Goal: Information Seeking & Learning: Learn about a topic

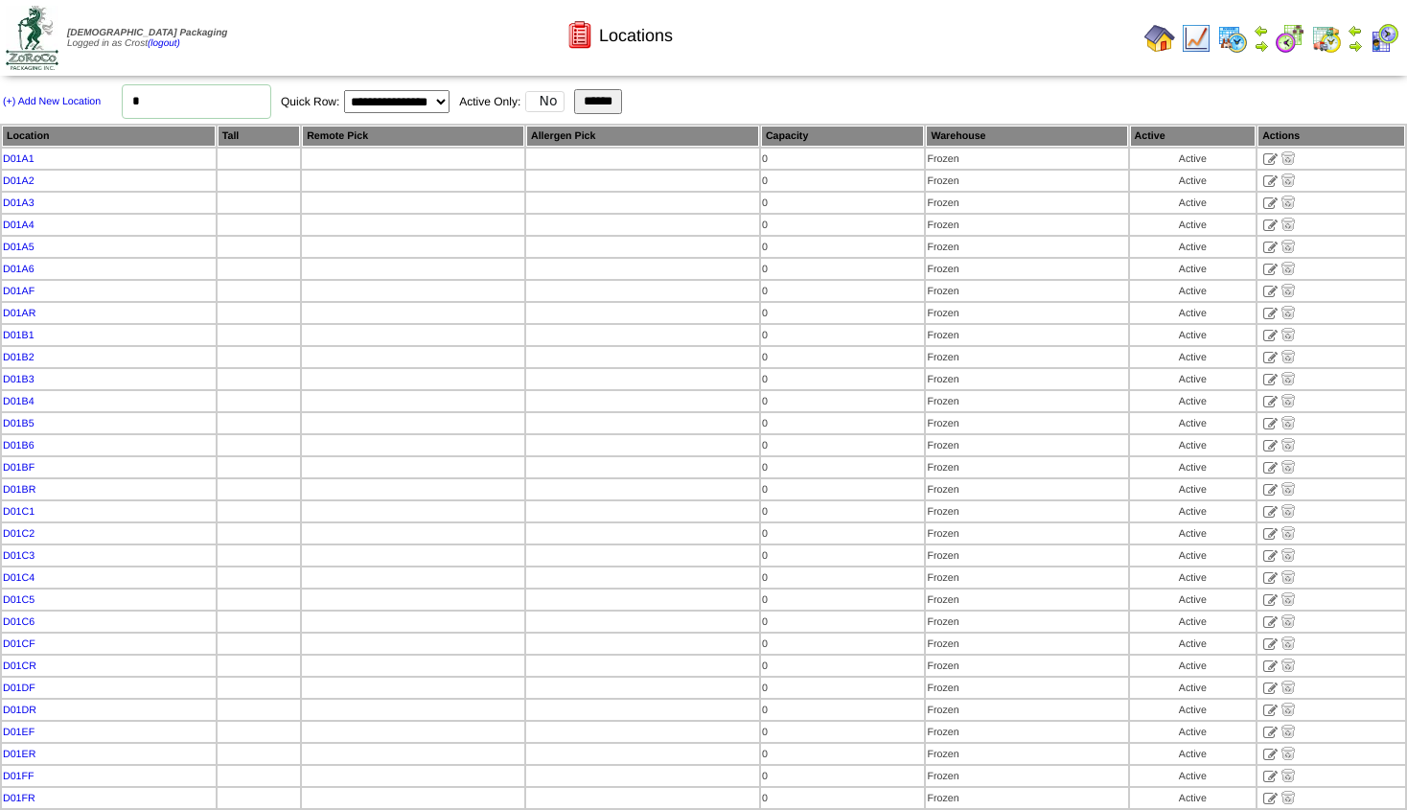
scroll to position [30245, 0]
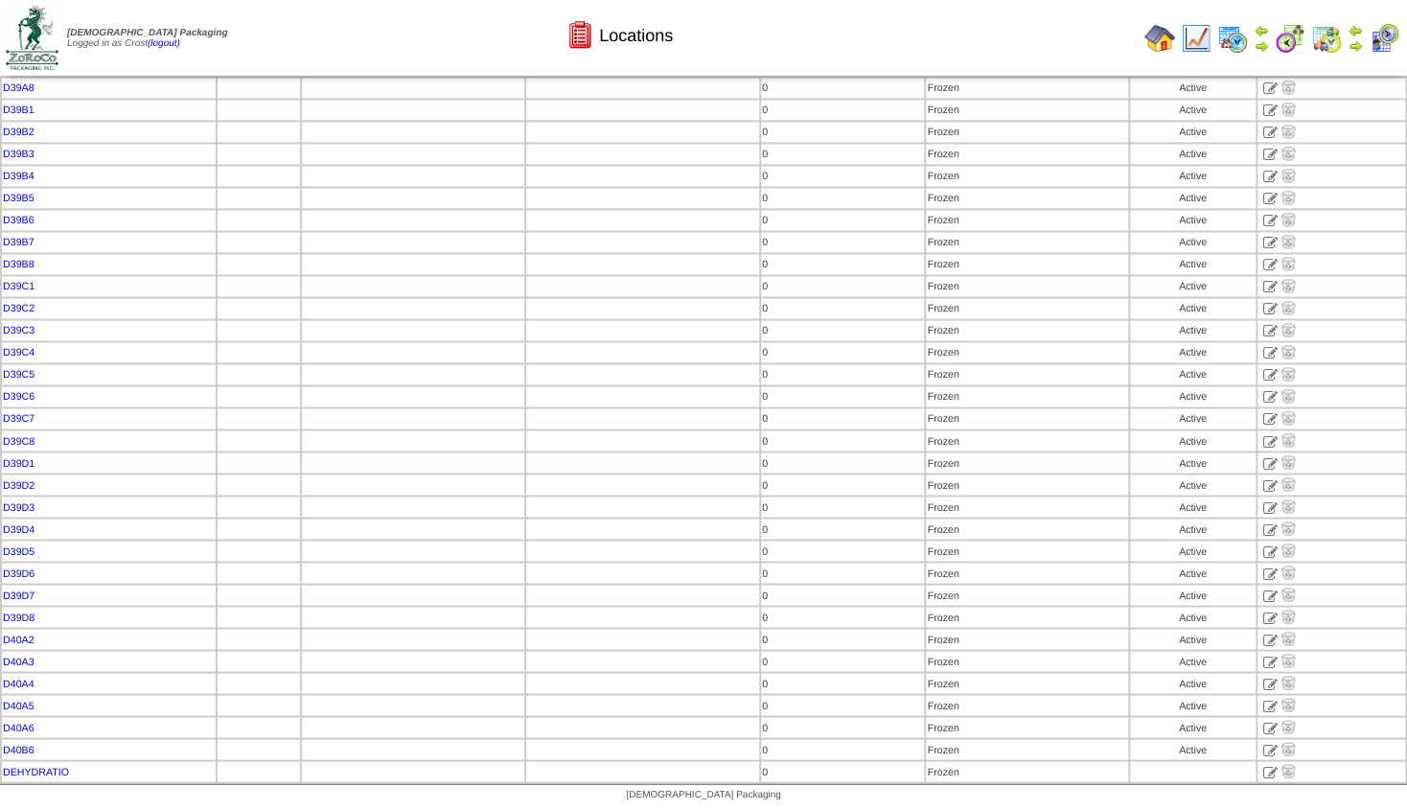
click at [1354, 46] on img at bounding box center [1355, 45] width 15 height 15
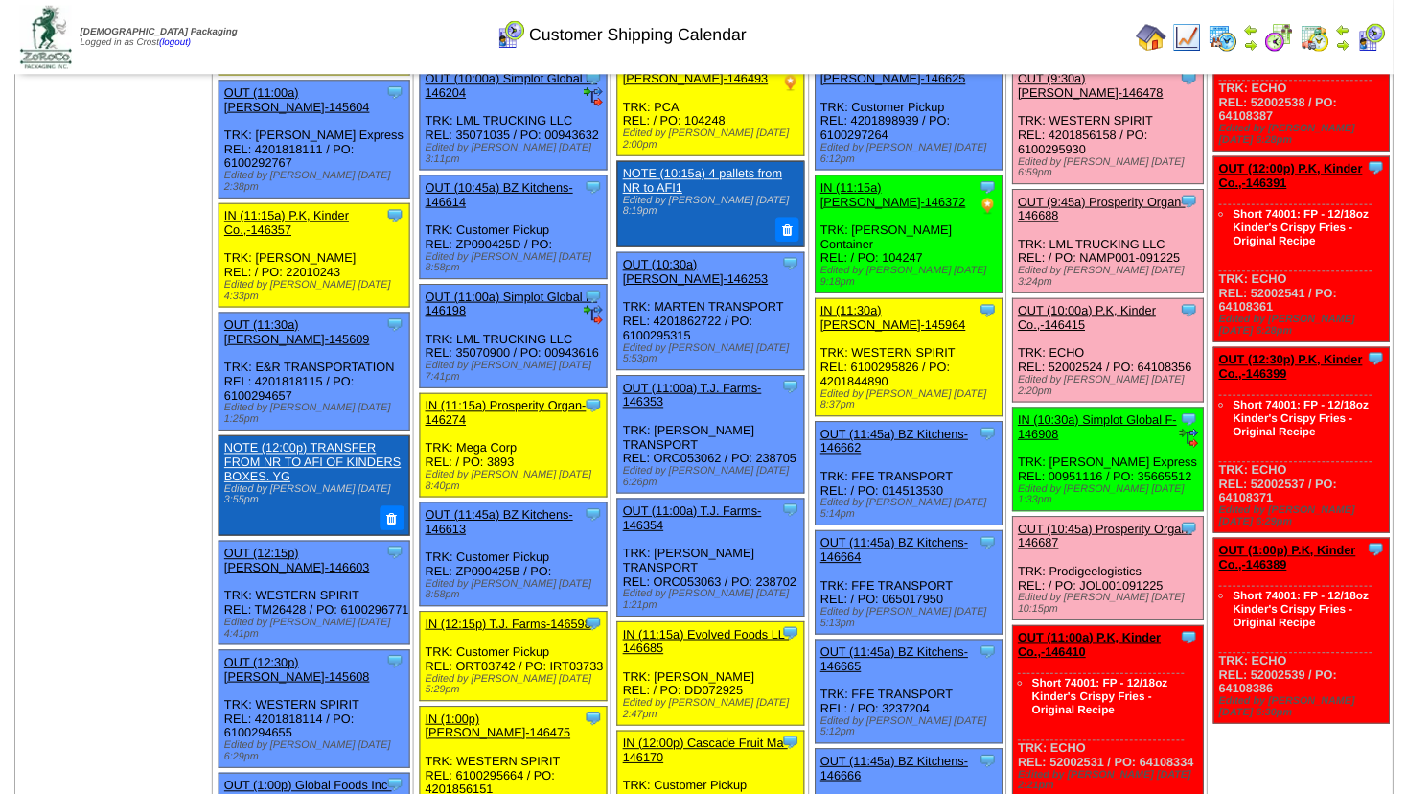
scroll to position [695, 0]
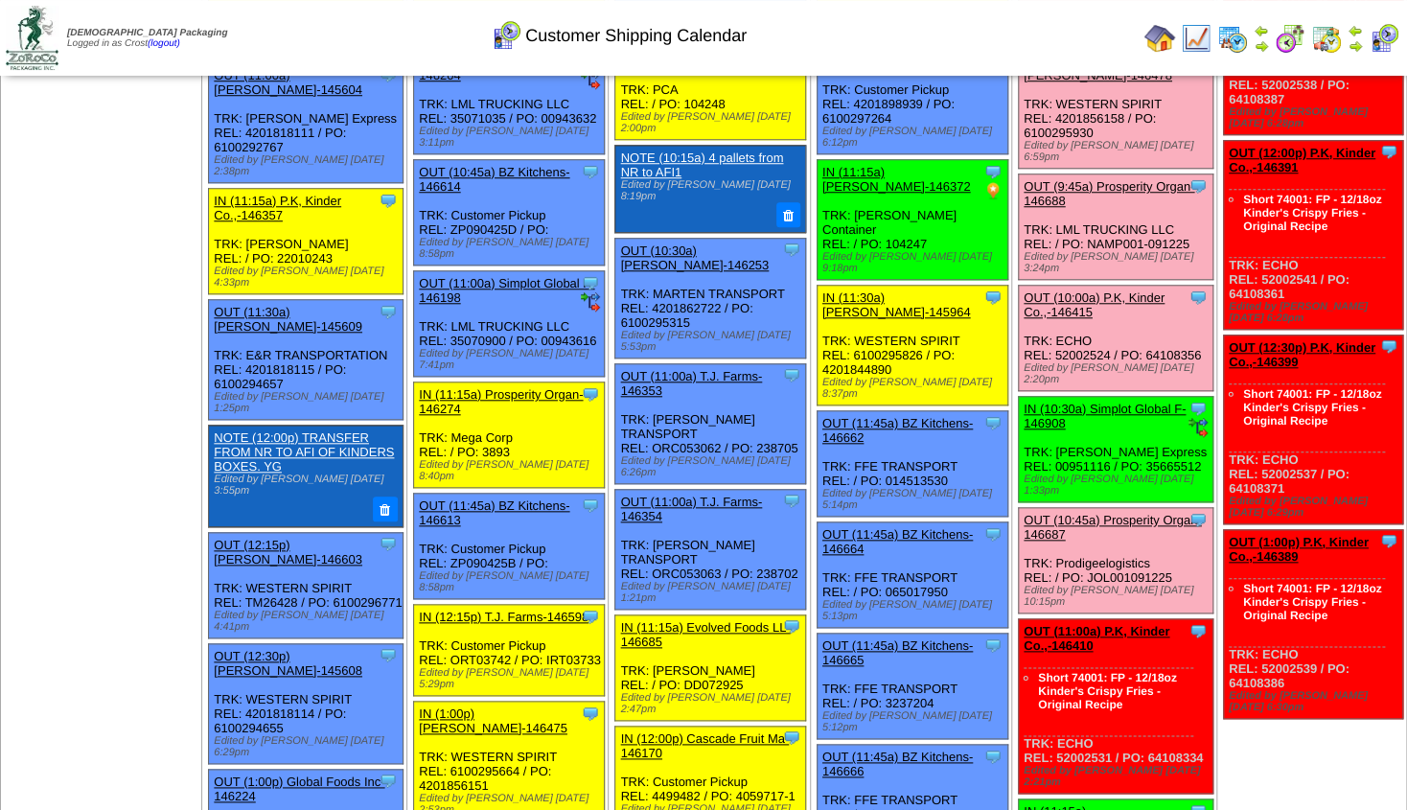
click at [1115, 624] on div "OUT (11:00a) P.K, Kinder Co.,-146410" at bounding box center [1114, 638] width 181 height 29
click at [1097, 624] on link "OUT (11:00a) P.K, Kinder Co.,-146410" at bounding box center [1097, 638] width 146 height 29
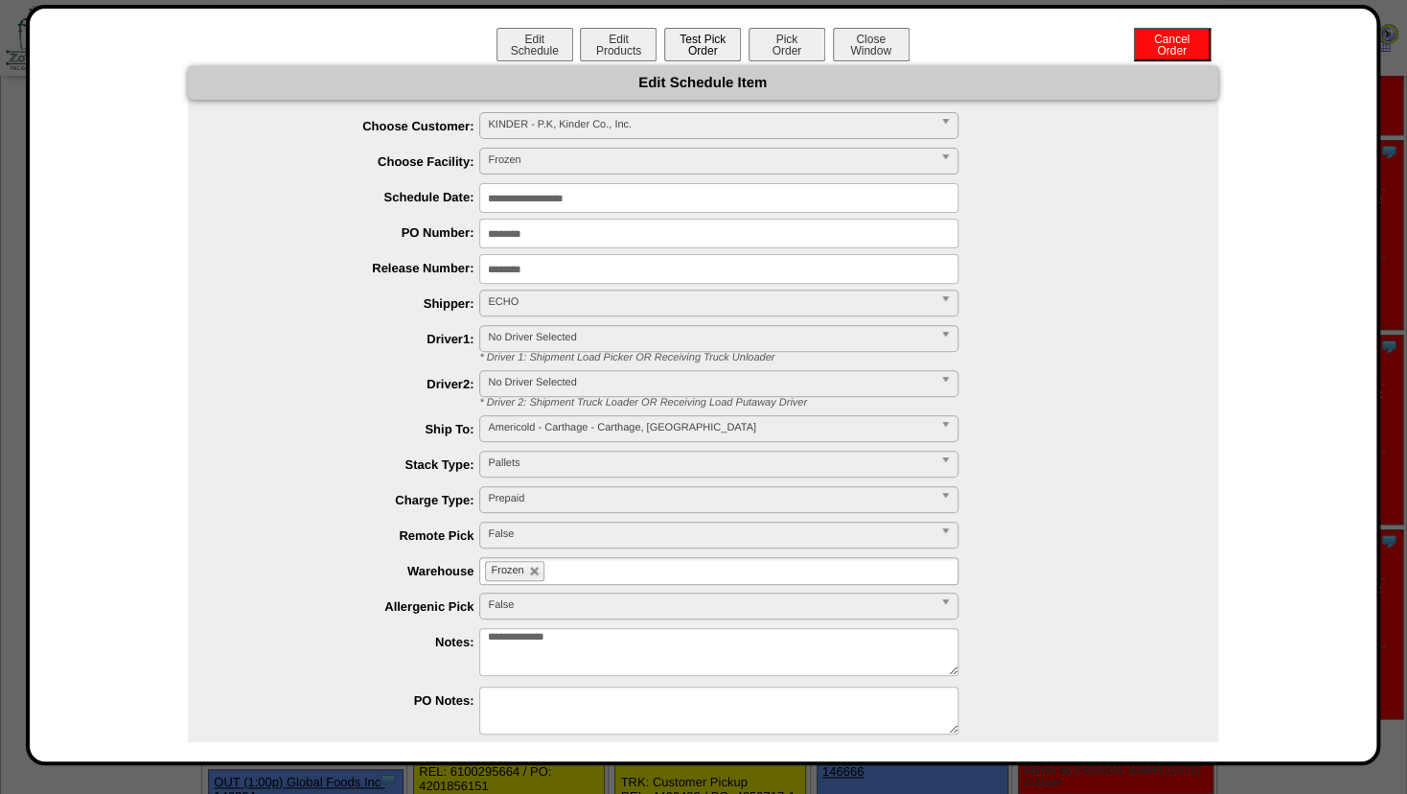
click at [706, 42] on button "Test Pick Order" at bounding box center [702, 45] width 77 height 34
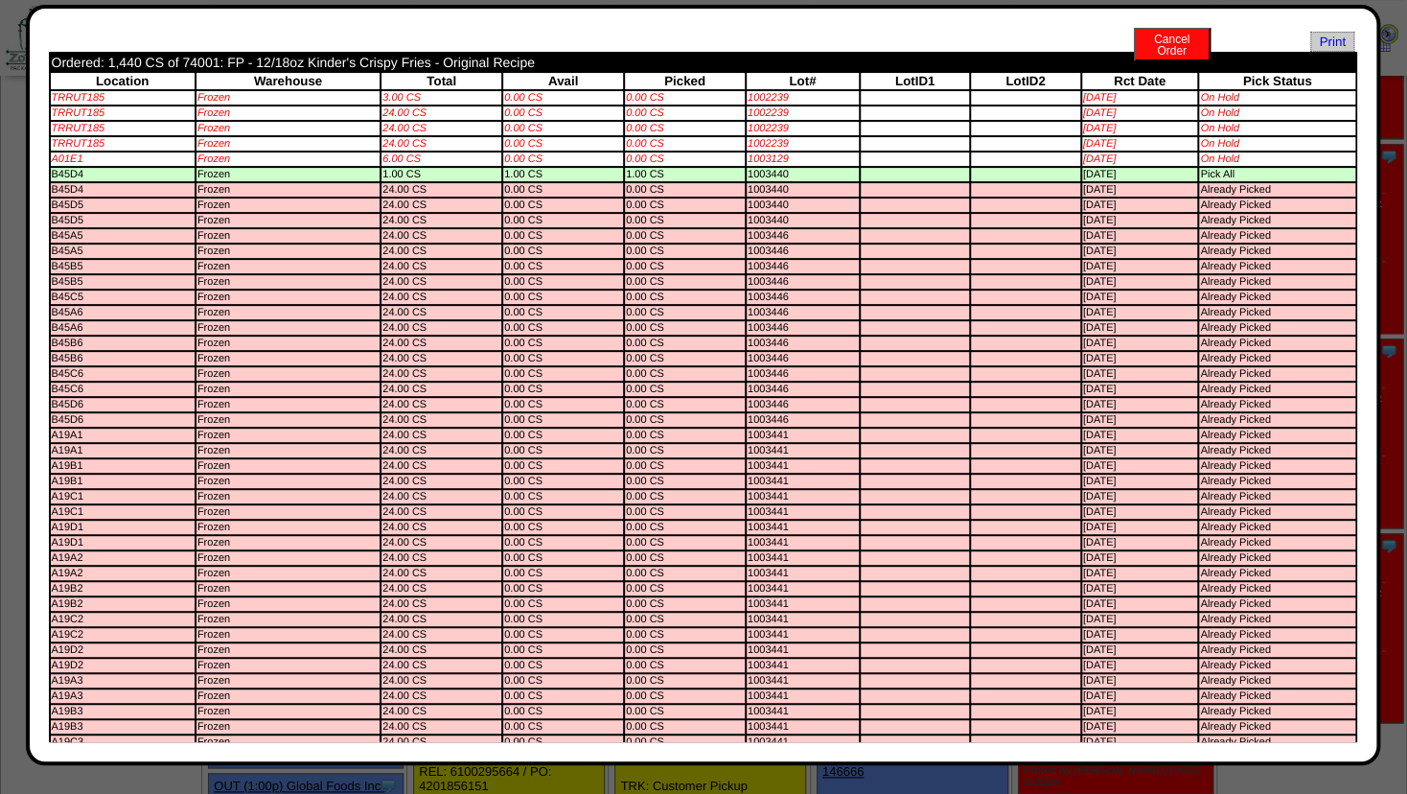
scroll to position [0, 0]
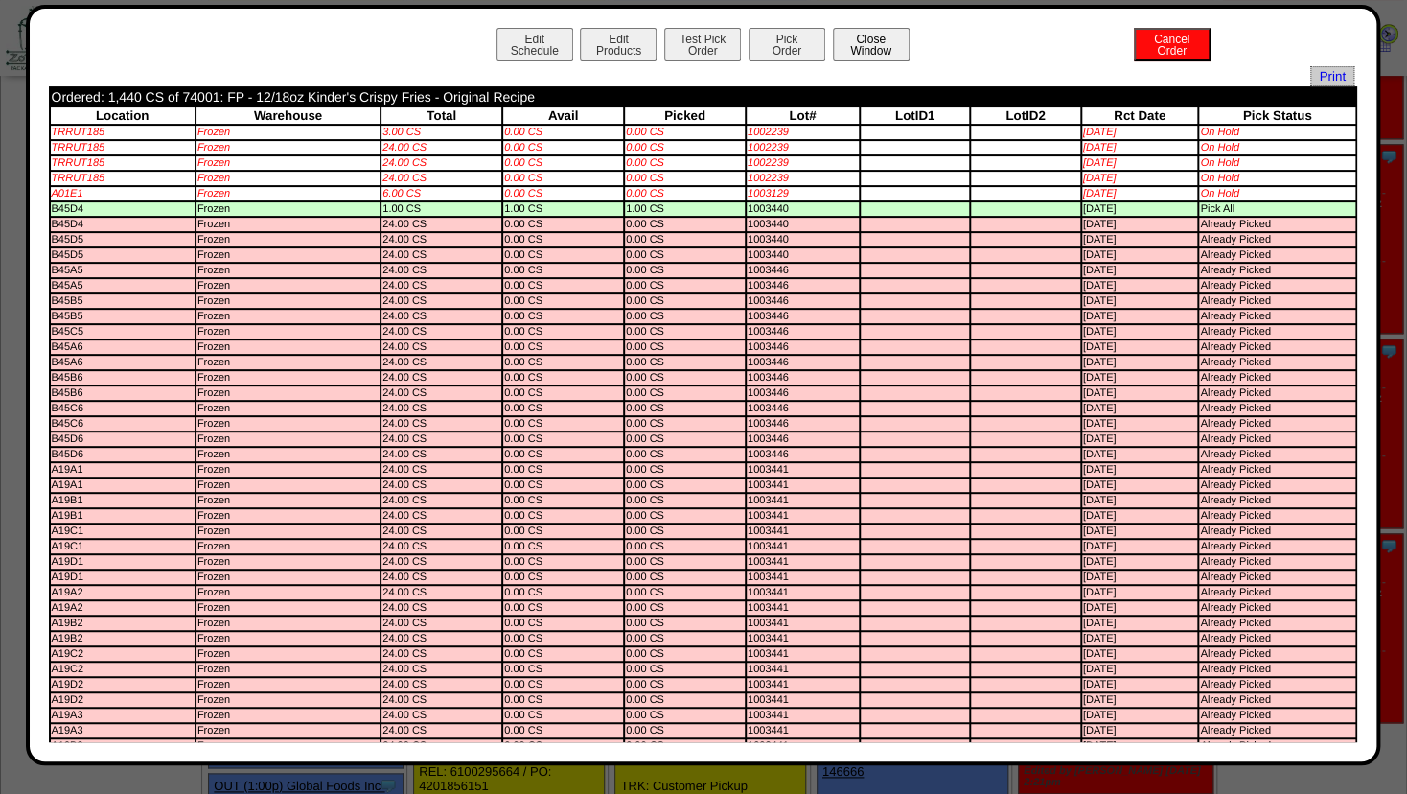
click at [882, 42] on button "Close Window" at bounding box center [871, 45] width 77 height 34
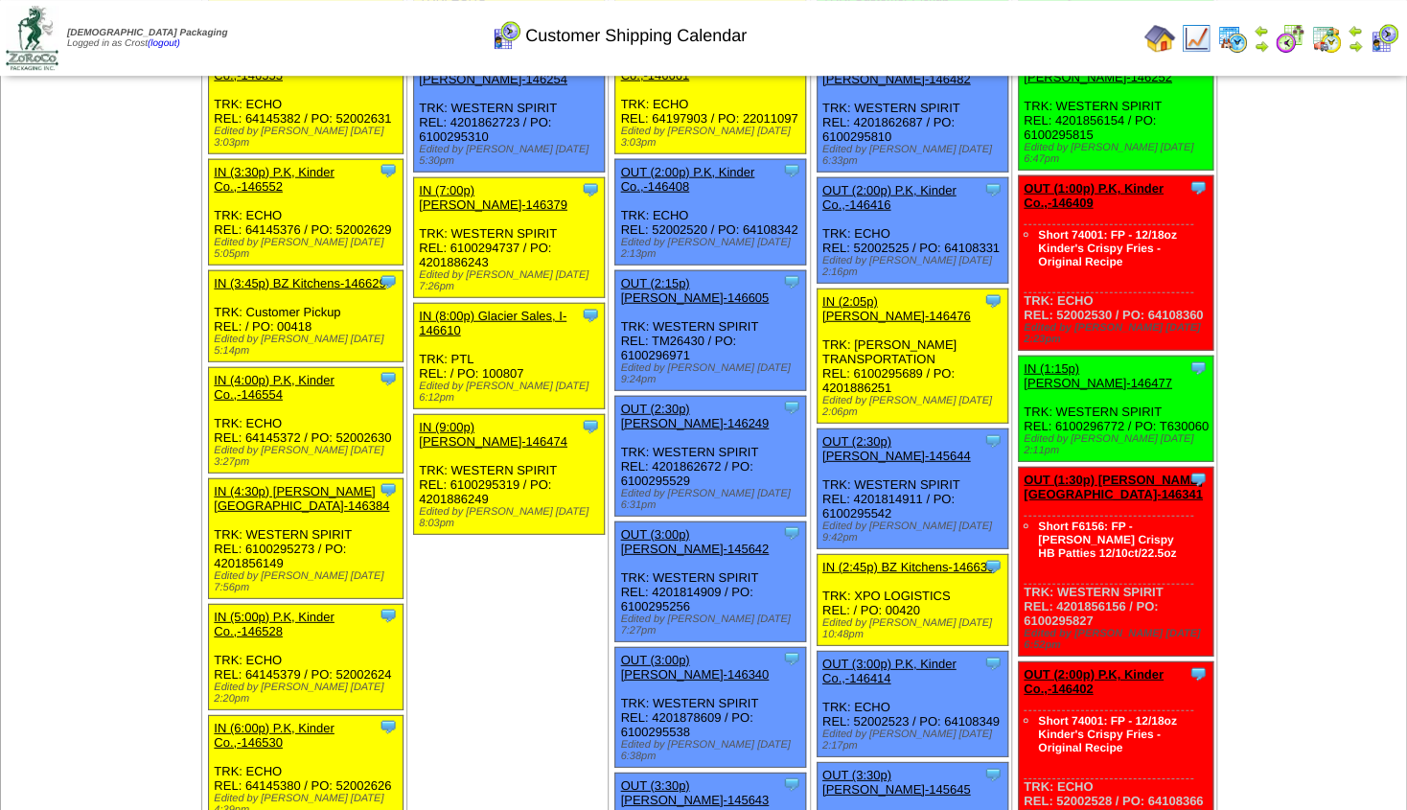
scroll to position [2318, 0]
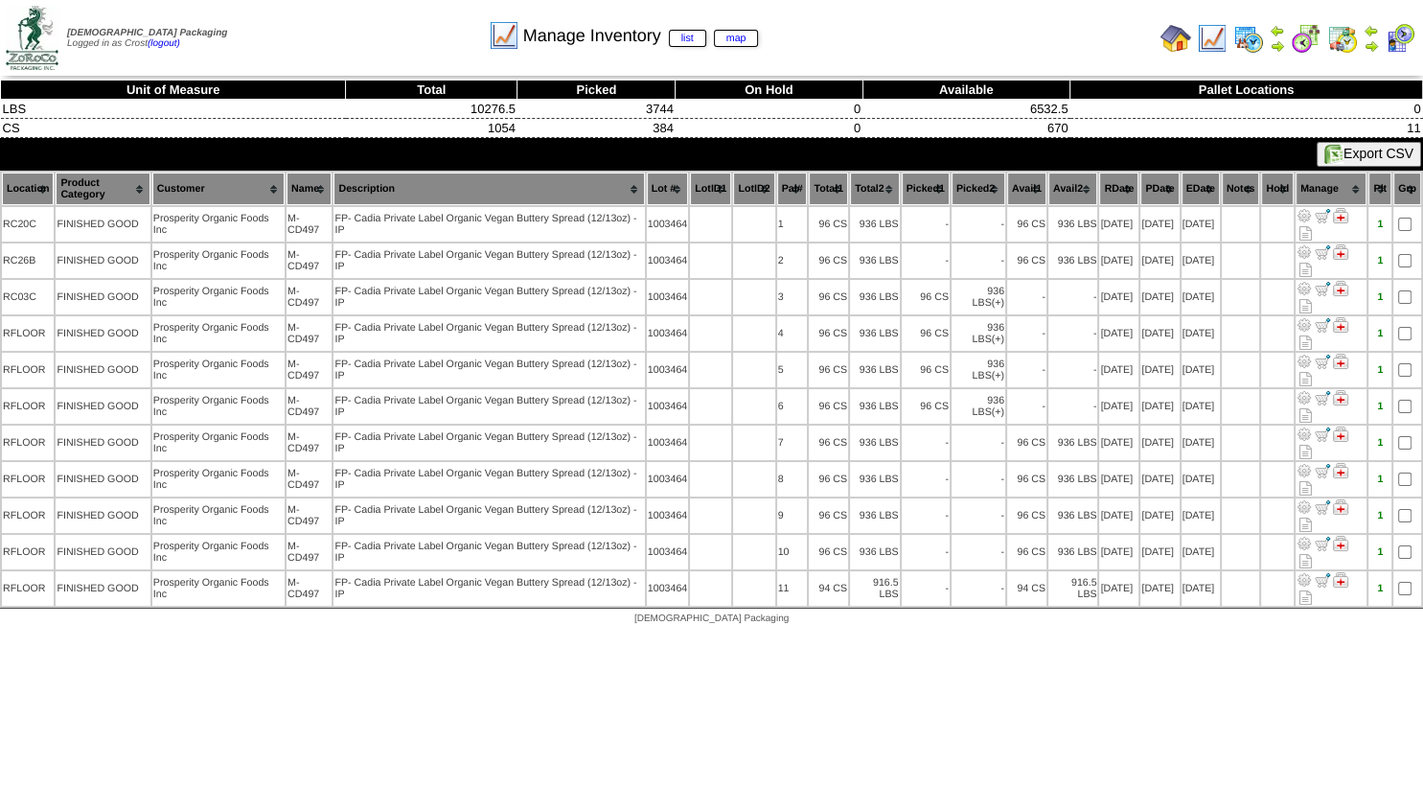
click at [1207, 38] on img at bounding box center [1212, 38] width 31 height 31
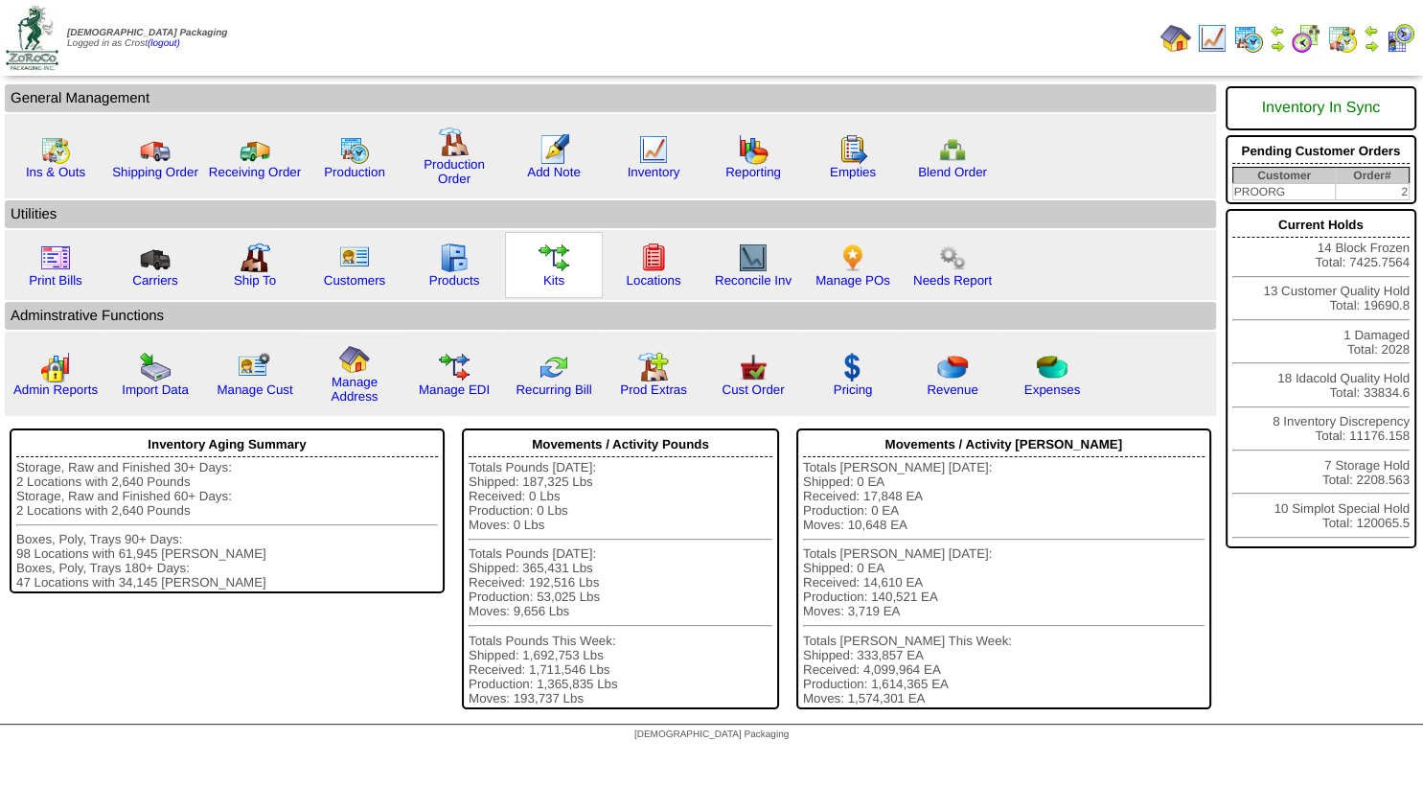
click at [546, 255] on img at bounding box center [554, 258] width 31 height 31
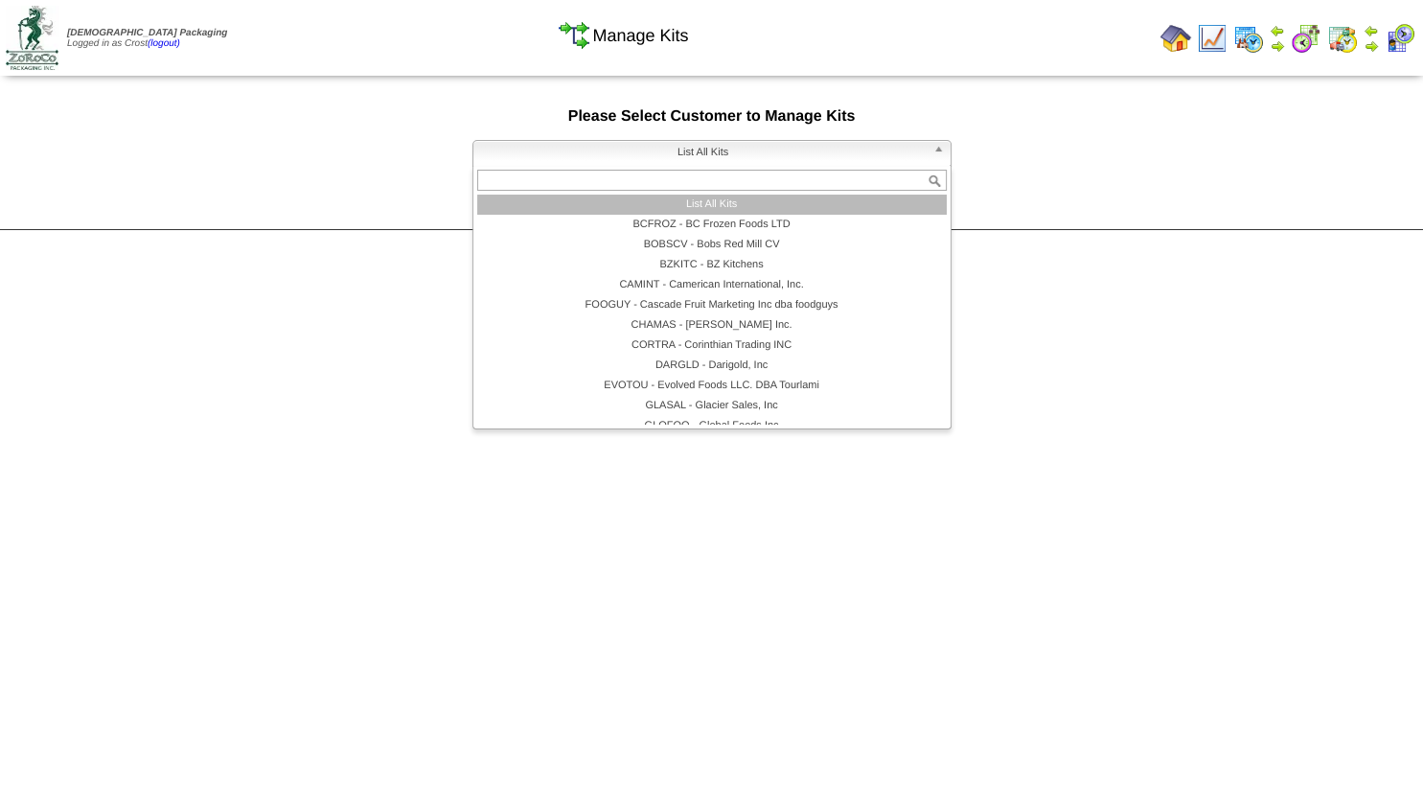
click at [596, 151] on span "List All Kits" at bounding box center [703, 152] width 445 height 23
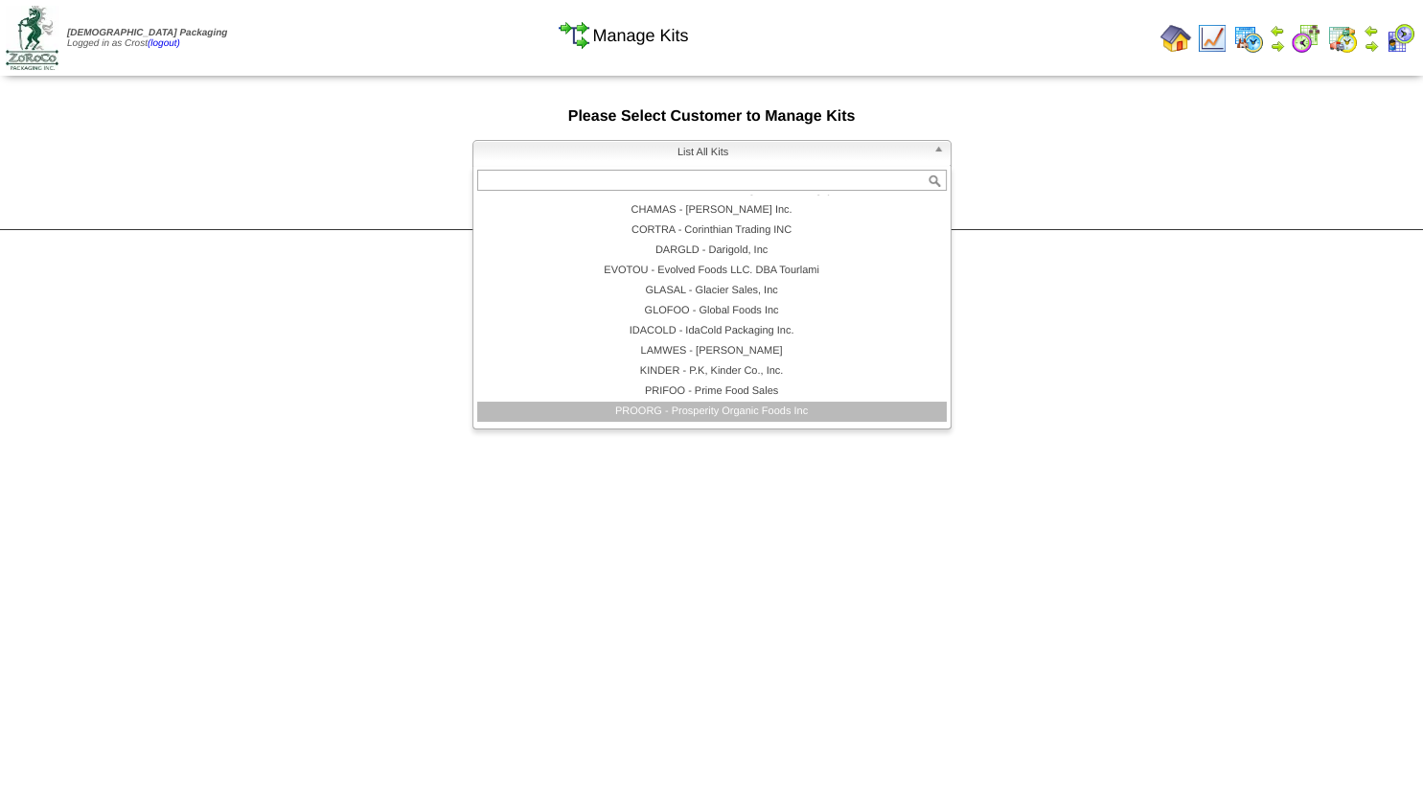
click at [675, 405] on li "PROORG - Prosperity Organic Foods Inc" at bounding box center [712, 412] width 470 height 20
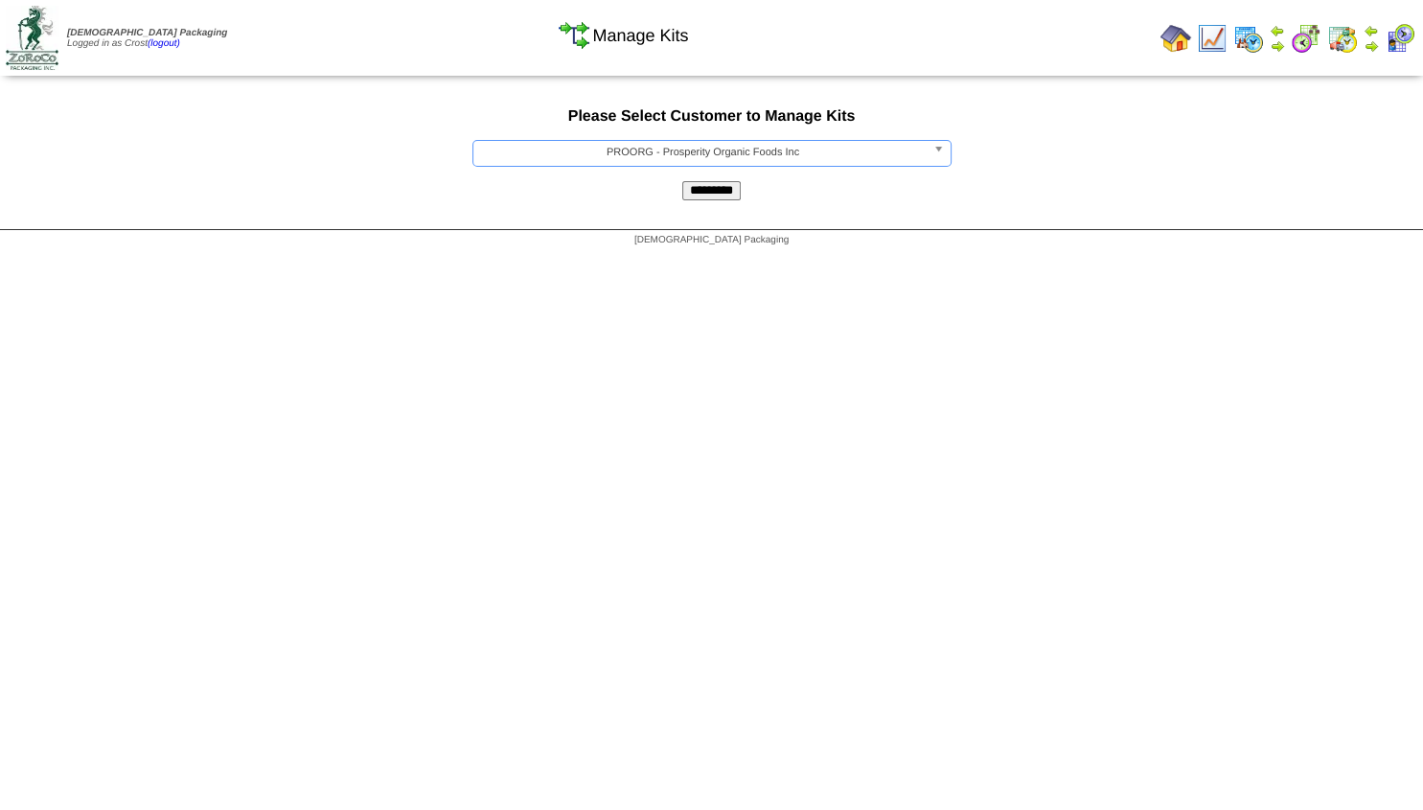
click at [717, 192] on input "*********" at bounding box center [711, 190] width 58 height 19
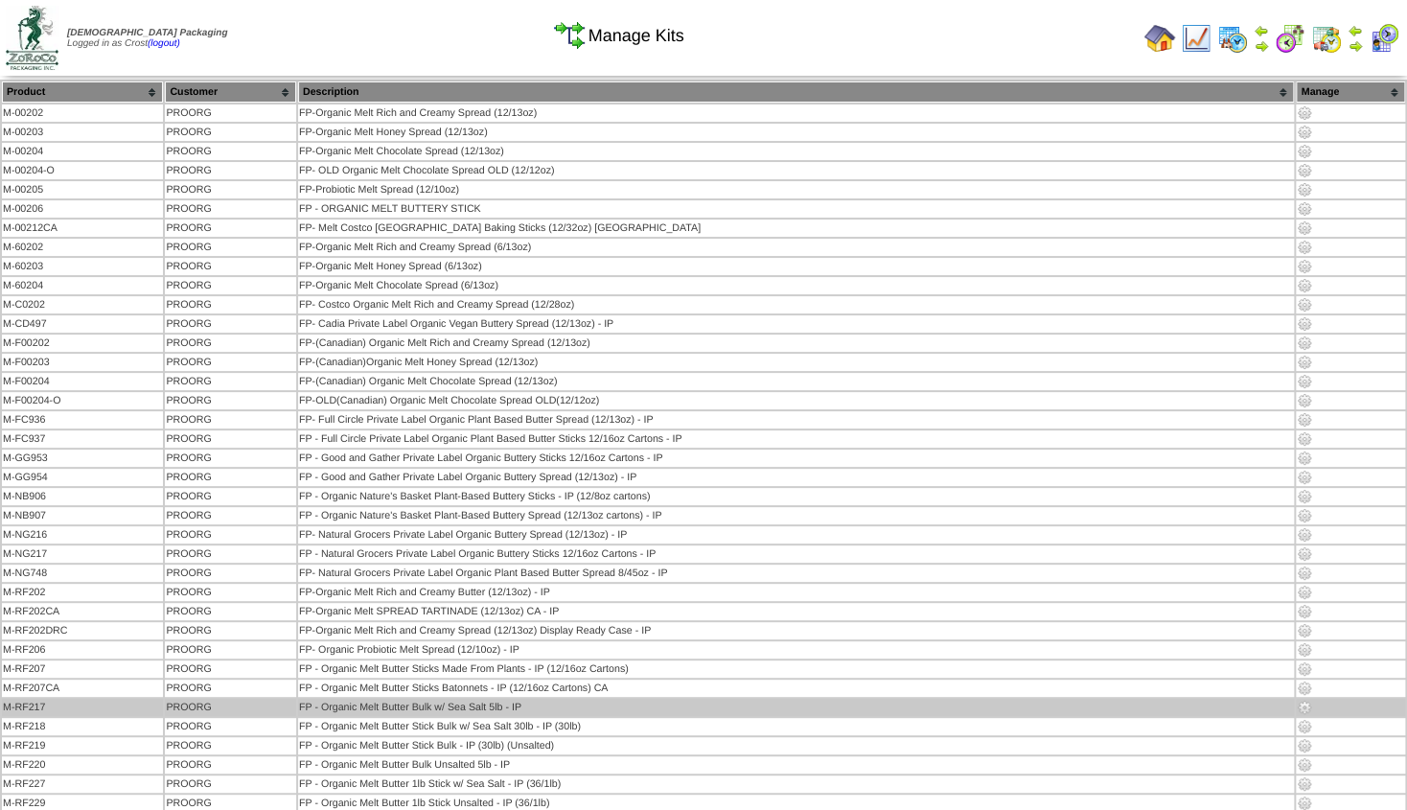
click at [1307, 702] on img at bounding box center [1304, 707] width 15 height 15
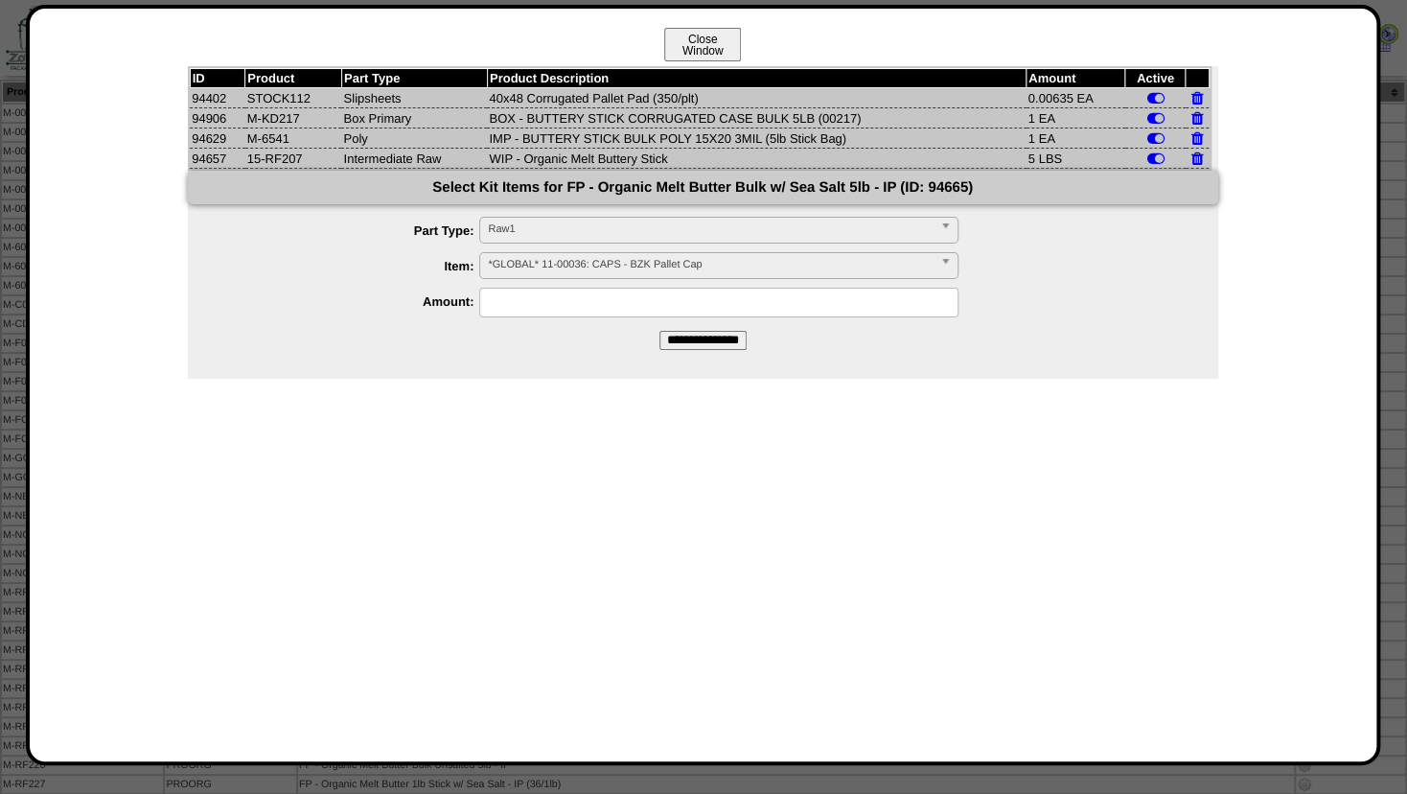
click at [719, 49] on button "Close Window" at bounding box center [702, 45] width 77 height 34
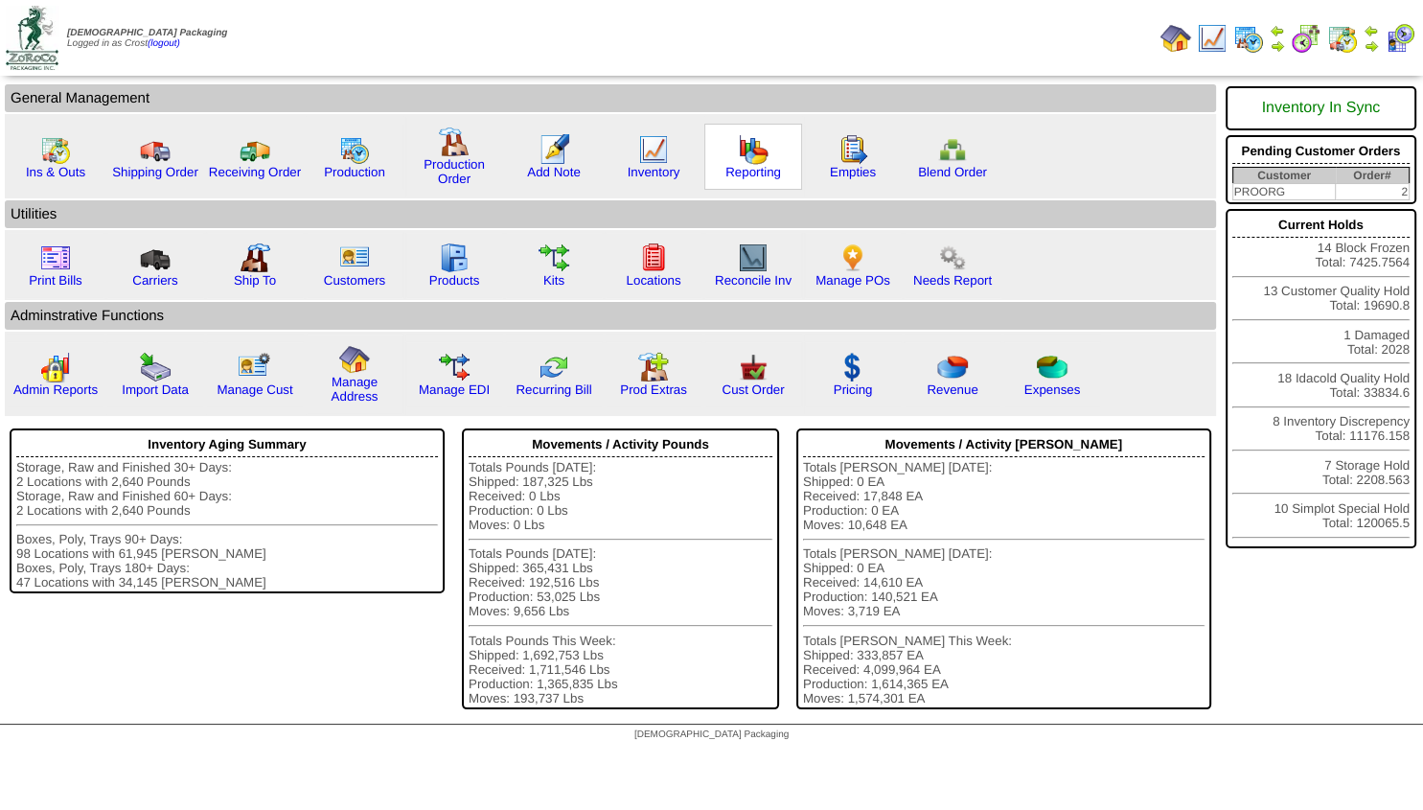
click at [752, 156] on img at bounding box center [753, 149] width 31 height 31
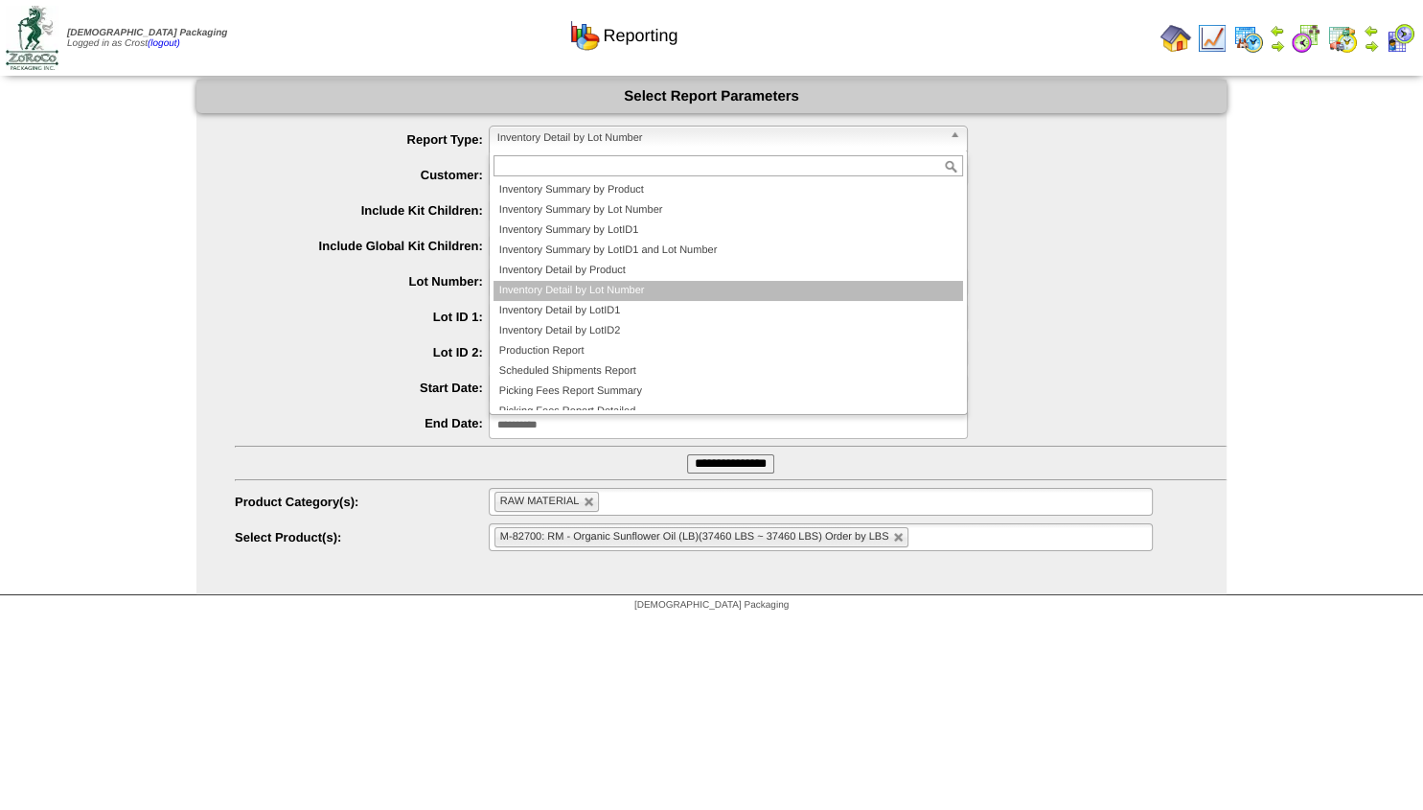
click at [573, 137] on span "Inventory Detail by Lot Number" at bounding box center [719, 138] width 445 height 23
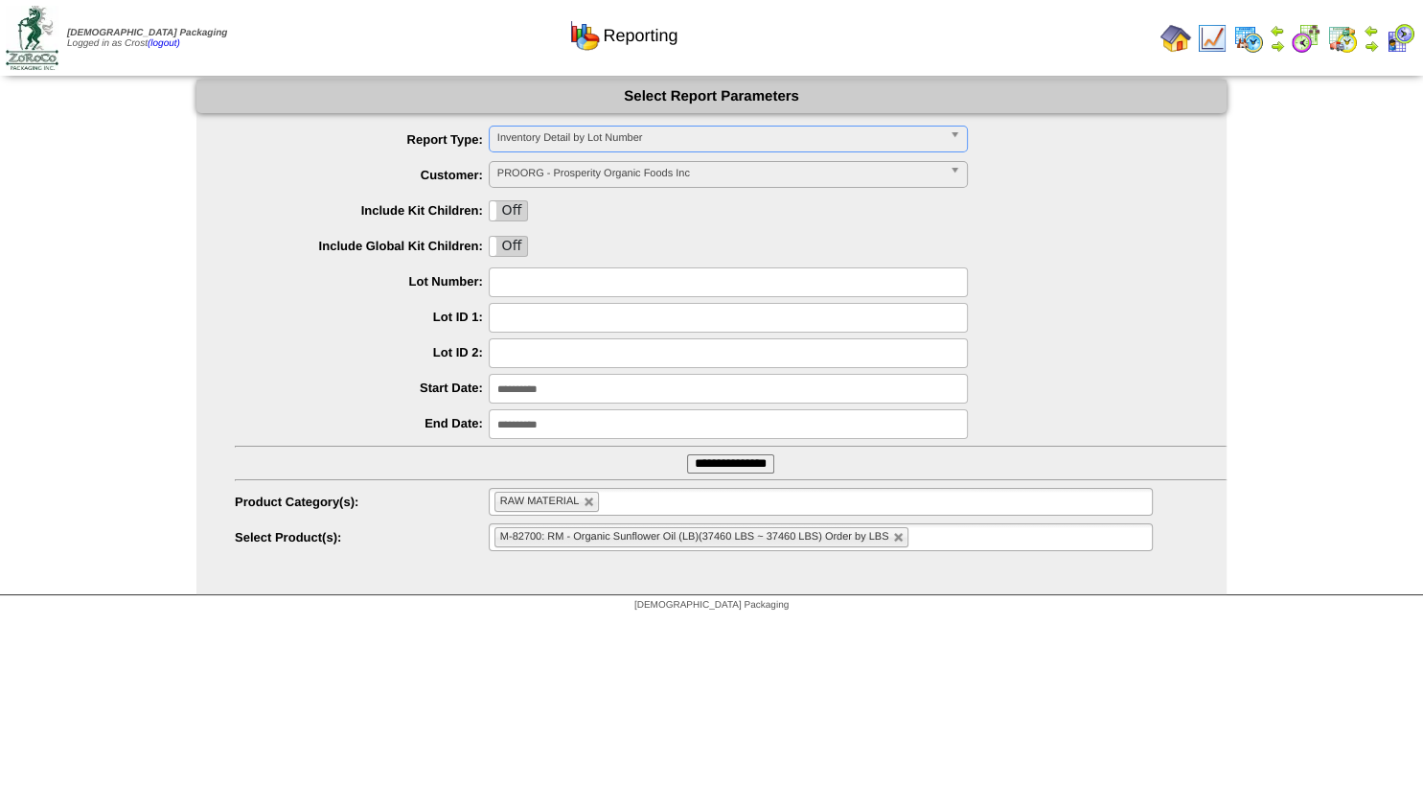
click at [573, 137] on span "Inventory Detail by Lot Number" at bounding box center [719, 138] width 445 height 23
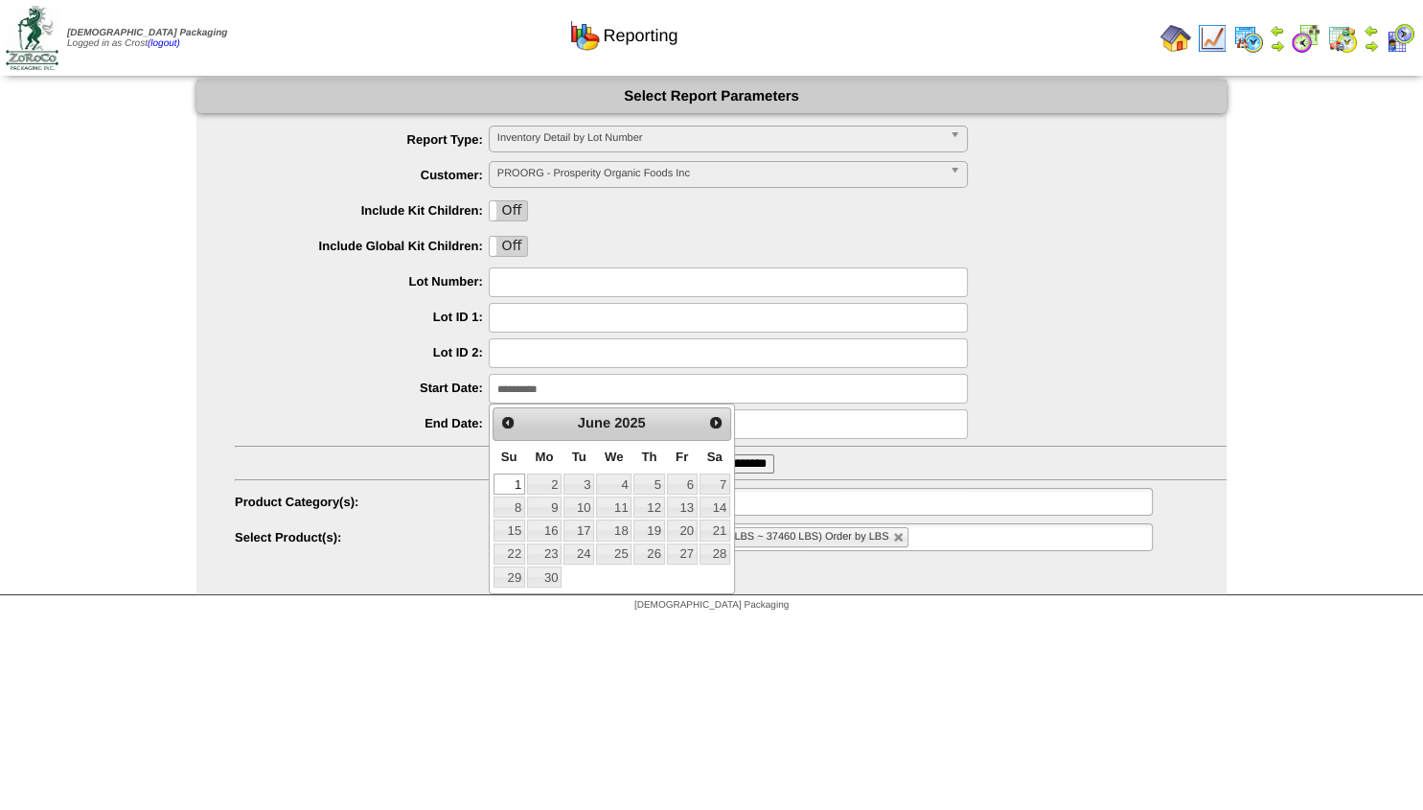
drag, startPoint x: 581, startPoint y: 392, endPoint x: 525, endPoint y: 392, distance: 55.6
click at [520, 400] on input "**********" at bounding box center [728, 389] width 479 height 30
click at [504, 425] on span "Prev" at bounding box center [507, 422] width 15 height 15
click at [509, 430] on span "Prev" at bounding box center [507, 422] width 15 height 15
click at [506, 434] on link "Prev" at bounding box center [508, 422] width 27 height 27
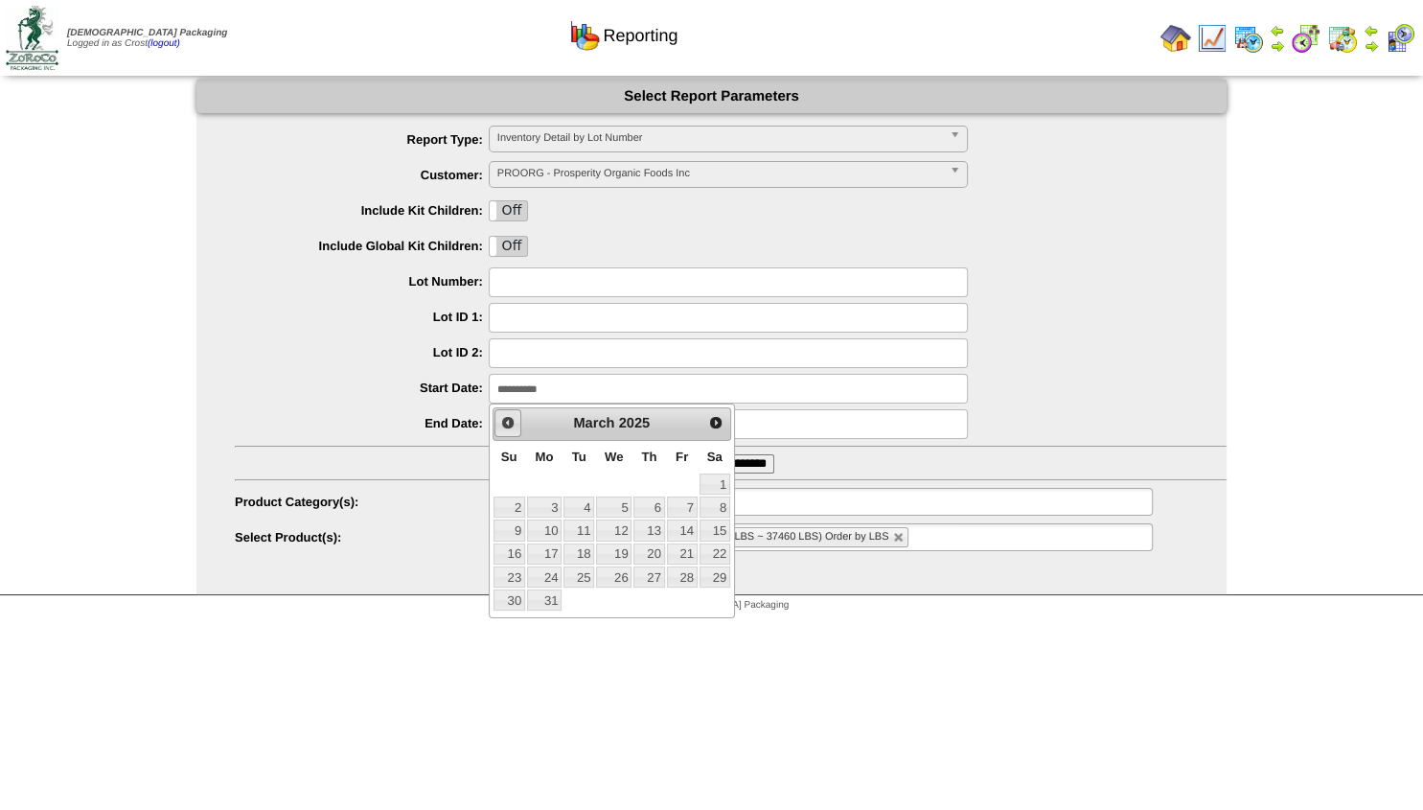
click at [502, 431] on link "Prev" at bounding box center [508, 422] width 27 height 27
click at [497, 430] on link "Prev" at bounding box center [508, 422] width 27 height 27
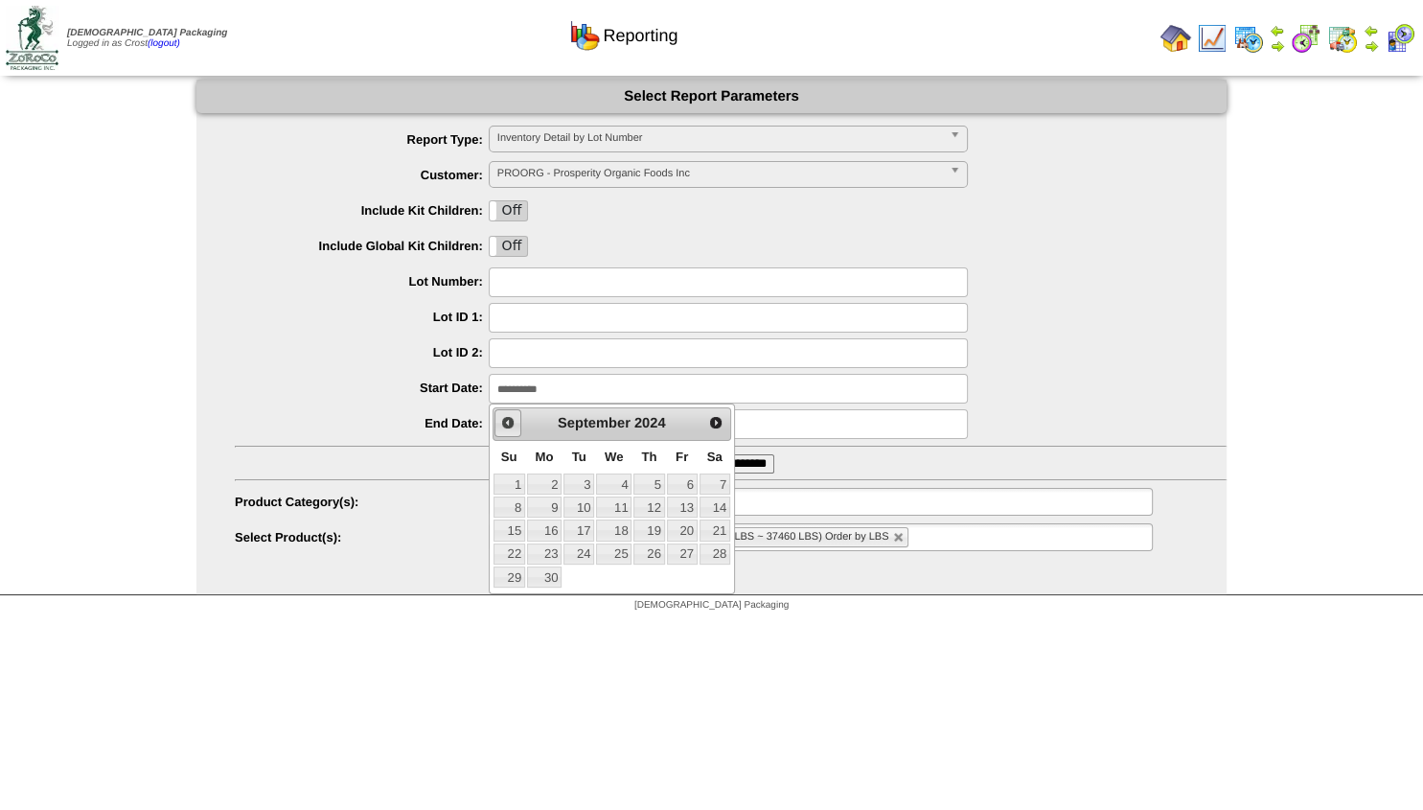
click at [497, 430] on link "Prev" at bounding box center [508, 422] width 27 height 27
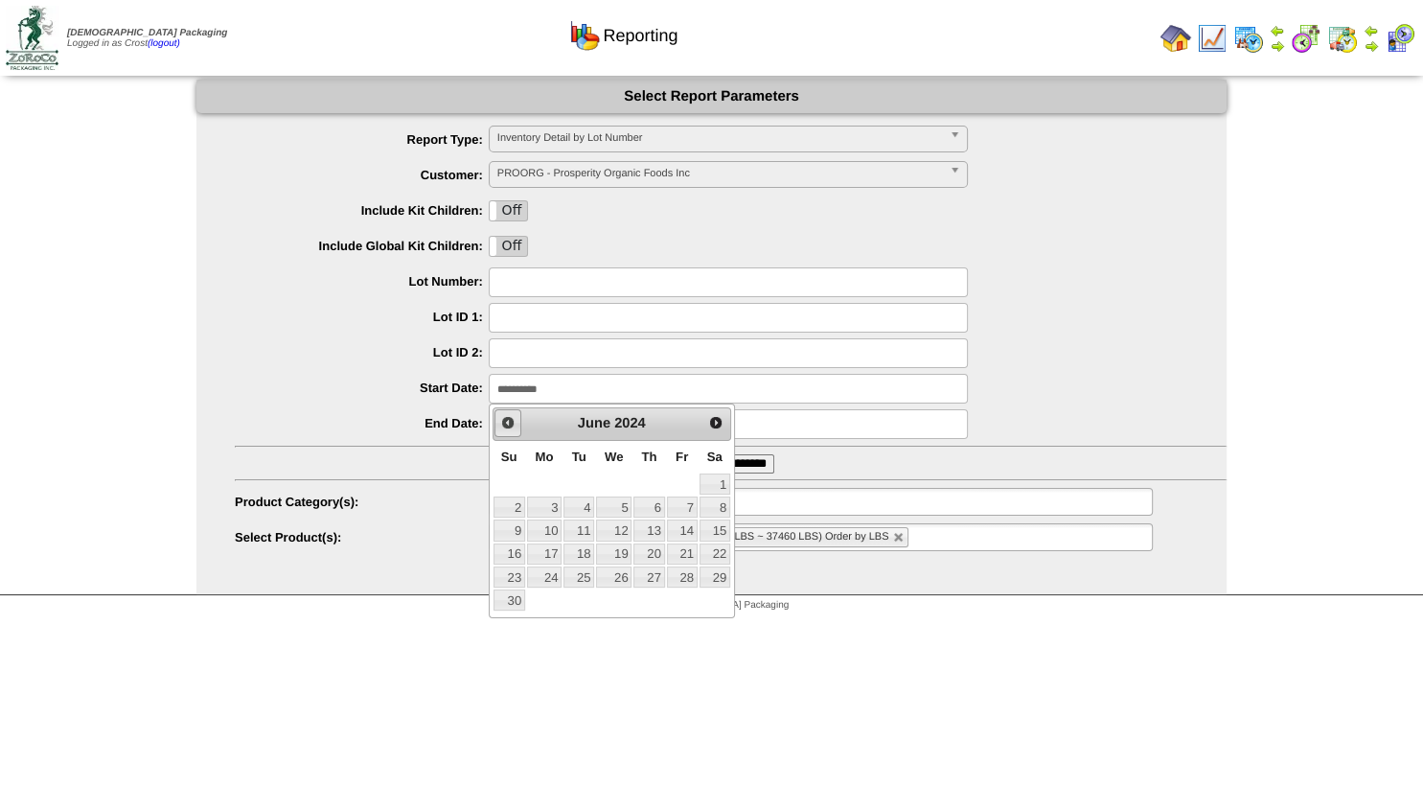
click at [497, 429] on link "Prev" at bounding box center [508, 422] width 27 height 27
click at [496, 427] on link "Prev" at bounding box center [508, 422] width 27 height 27
click at [495, 427] on link "Prev" at bounding box center [508, 422] width 27 height 27
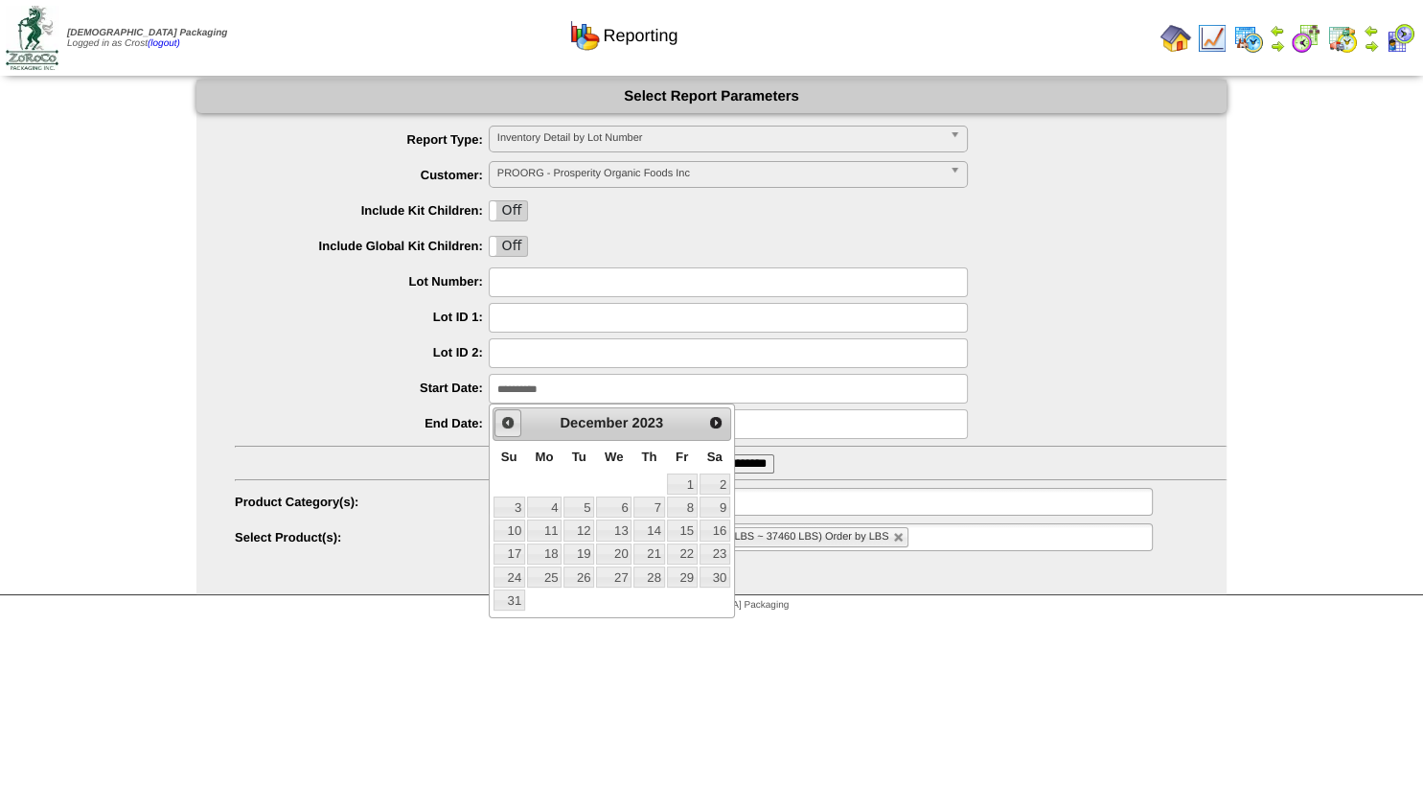
click at [495, 427] on link "Prev" at bounding box center [508, 422] width 27 height 27
click at [495, 426] on link "Prev" at bounding box center [508, 422] width 27 height 27
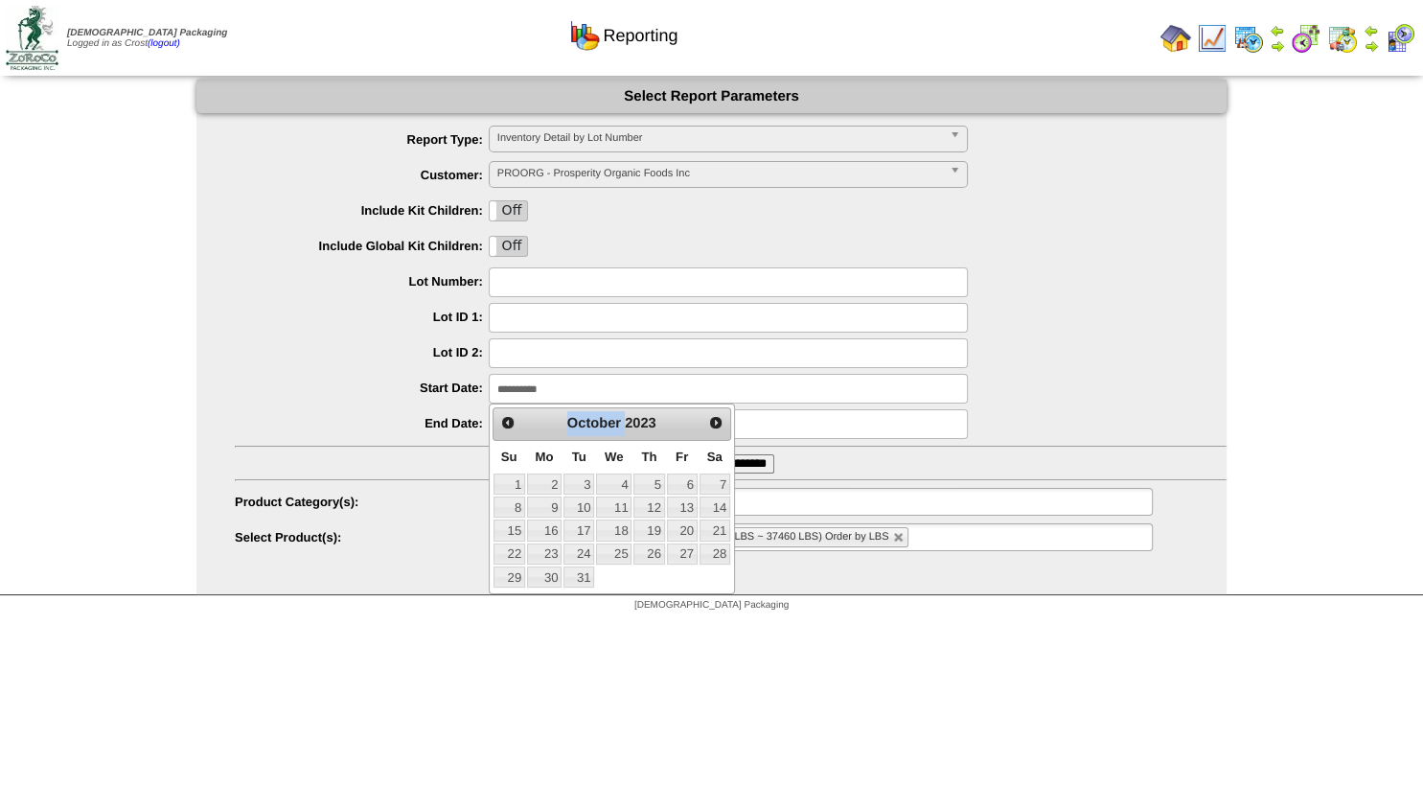
click at [494, 426] on div "Prev Next October 2023" at bounding box center [612, 423] width 239 height 33
click at [493, 425] on div "Prev Next October 2023" at bounding box center [612, 423] width 239 height 33
click at [512, 417] on span "Prev" at bounding box center [507, 422] width 15 height 15
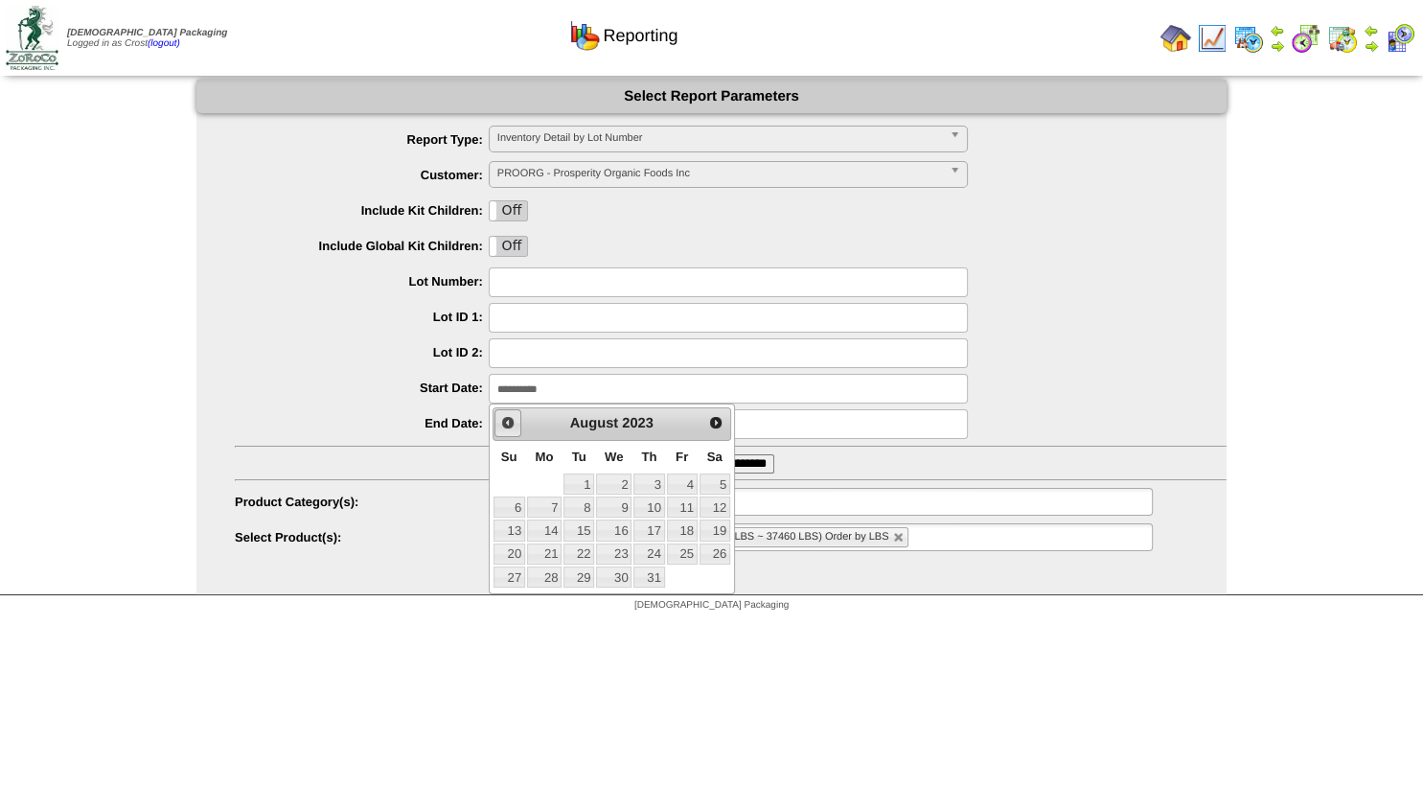
click at [512, 417] on span "Prev" at bounding box center [507, 422] width 15 height 15
click at [651, 478] on link "1" at bounding box center [649, 484] width 31 height 21
type input "**********"
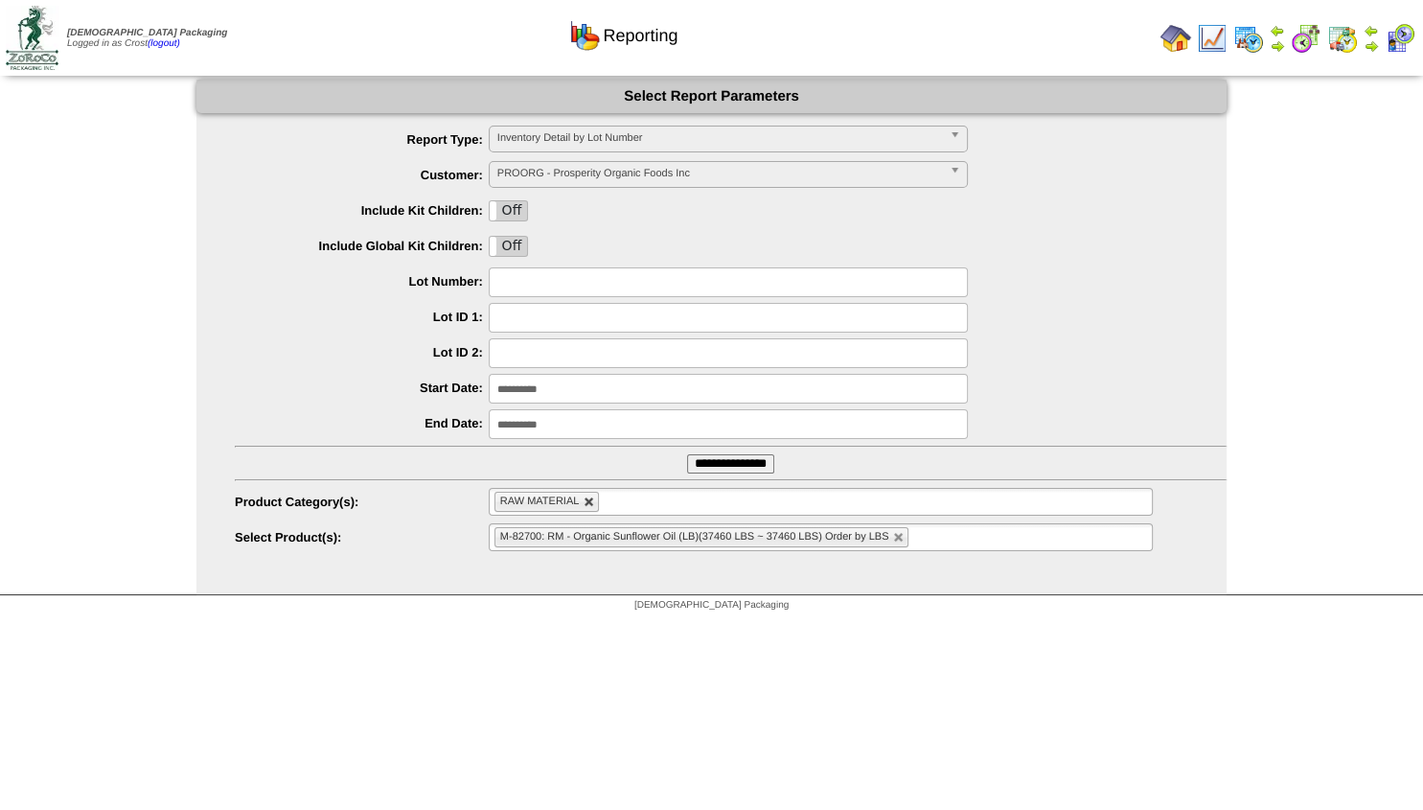
click at [589, 501] on link at bounding box center [590, 503] width 12 height 12
type input "**********"
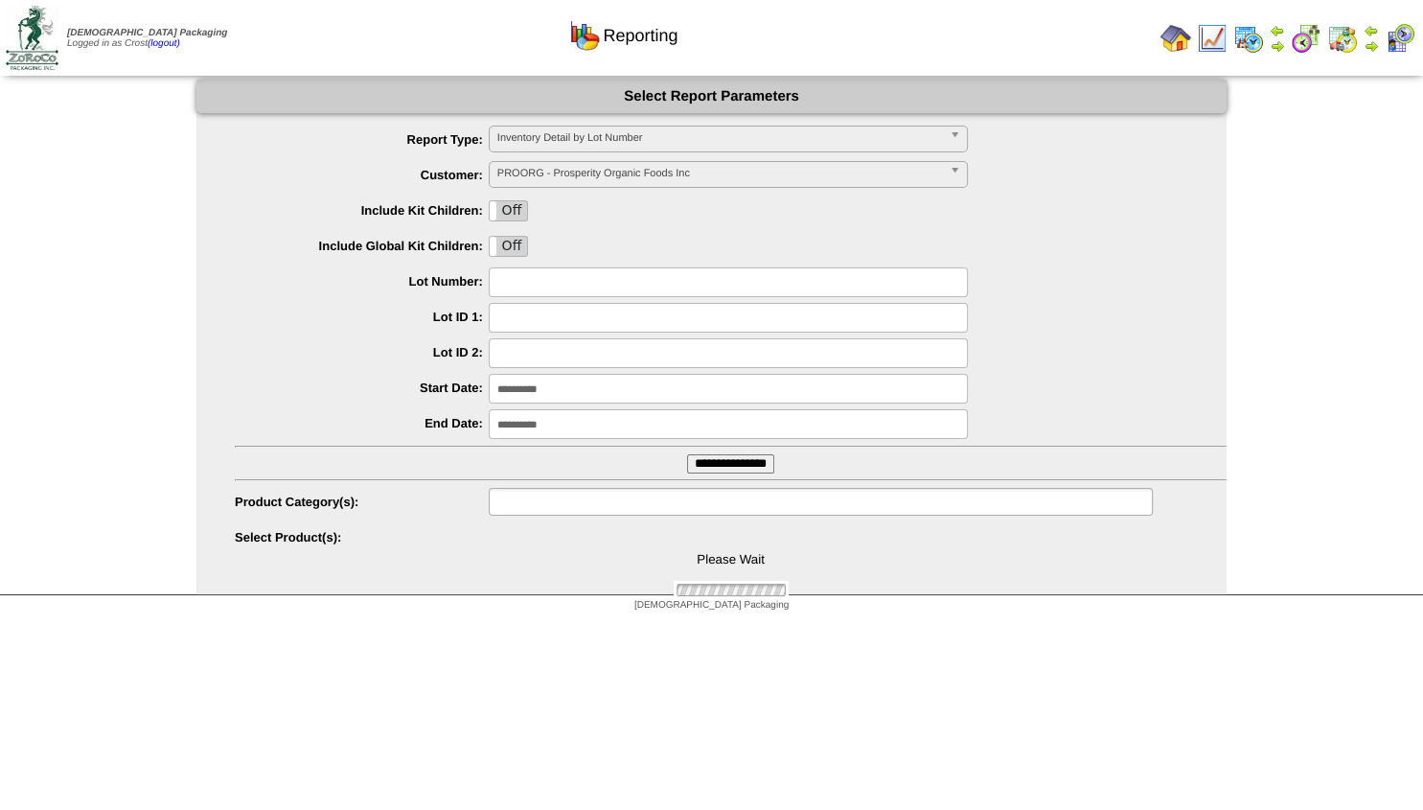
click at [536, 501] on input "text" at bounding box center [556, 502] width 123 height 24
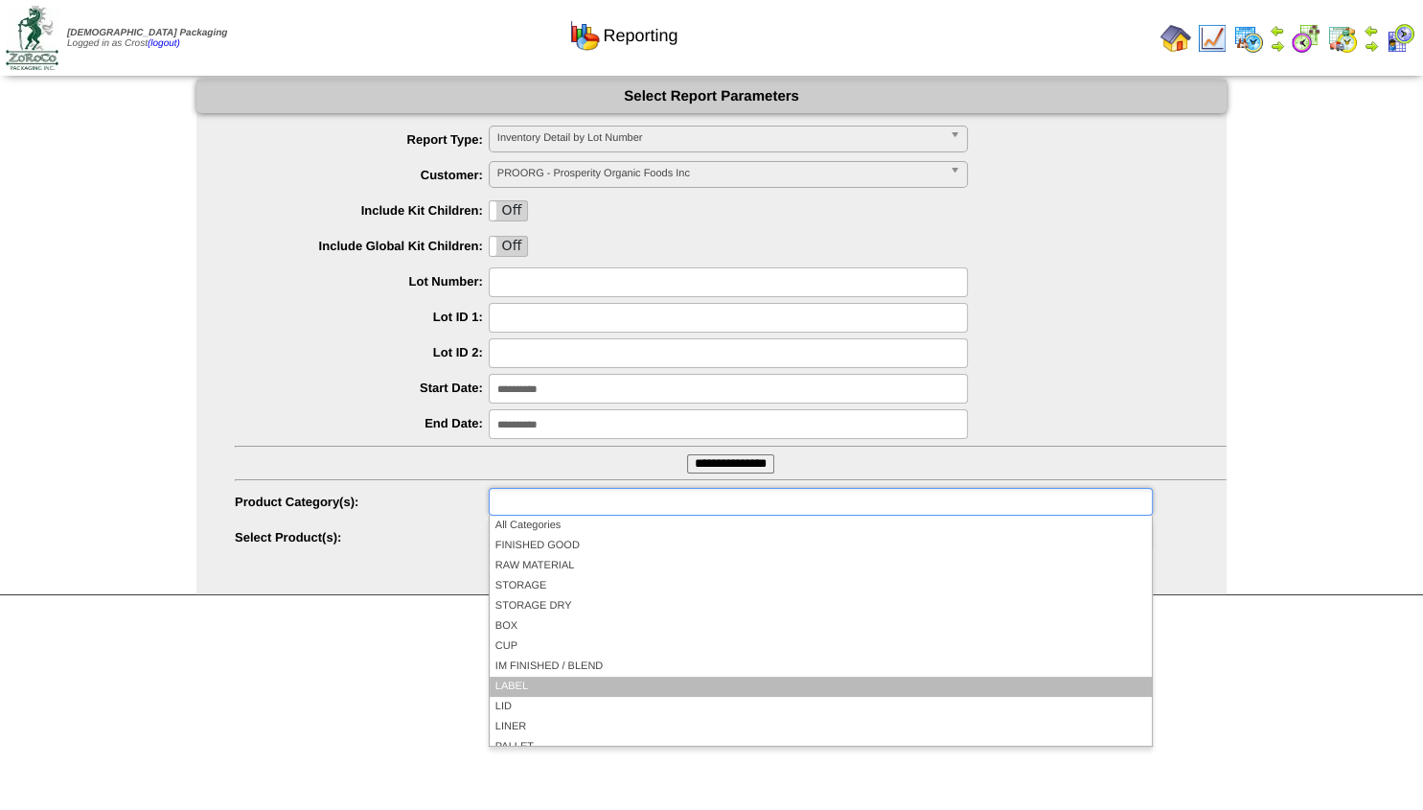
scroll to position [112, 0]
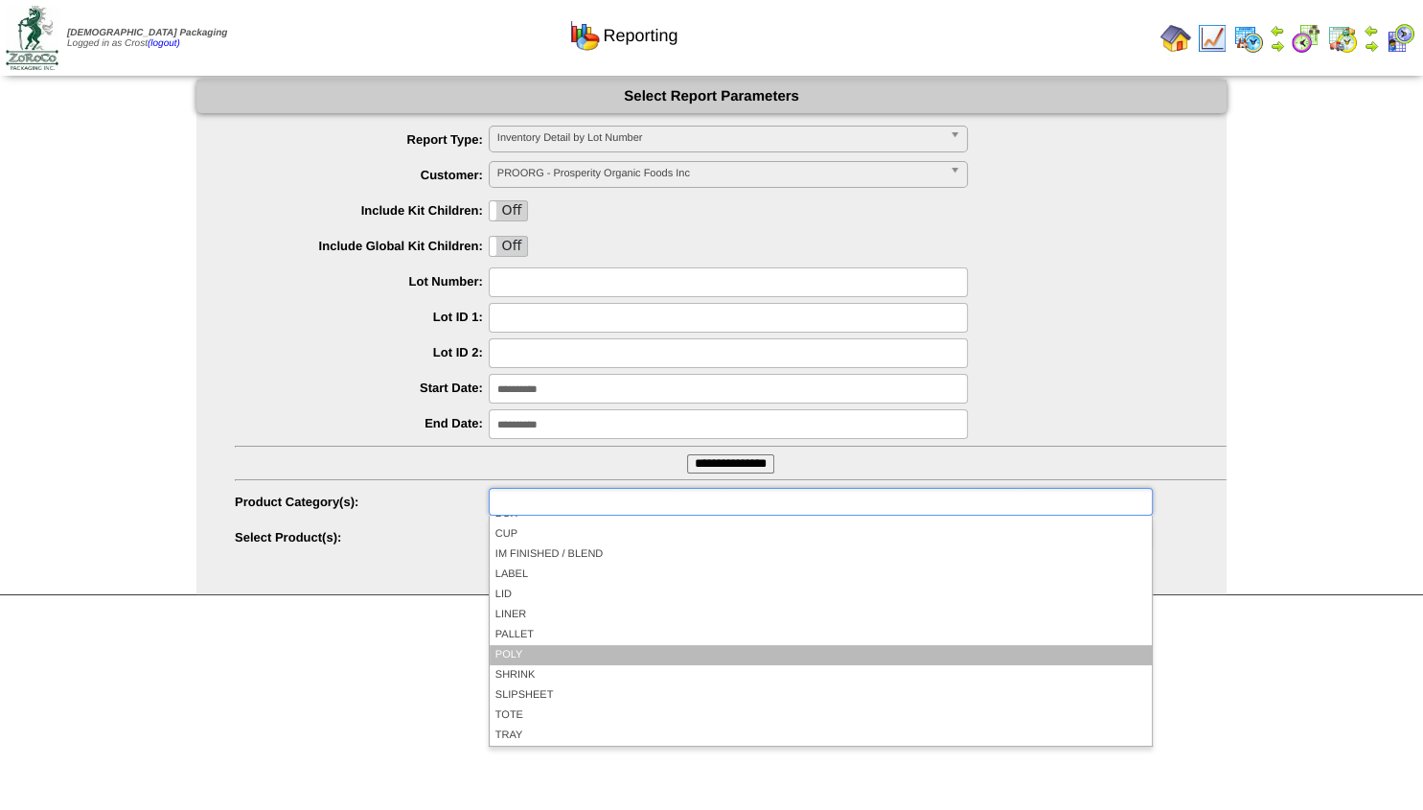
click at [526, 656] on li "POLY" at bounding box center [821, 655] width 662 height 20
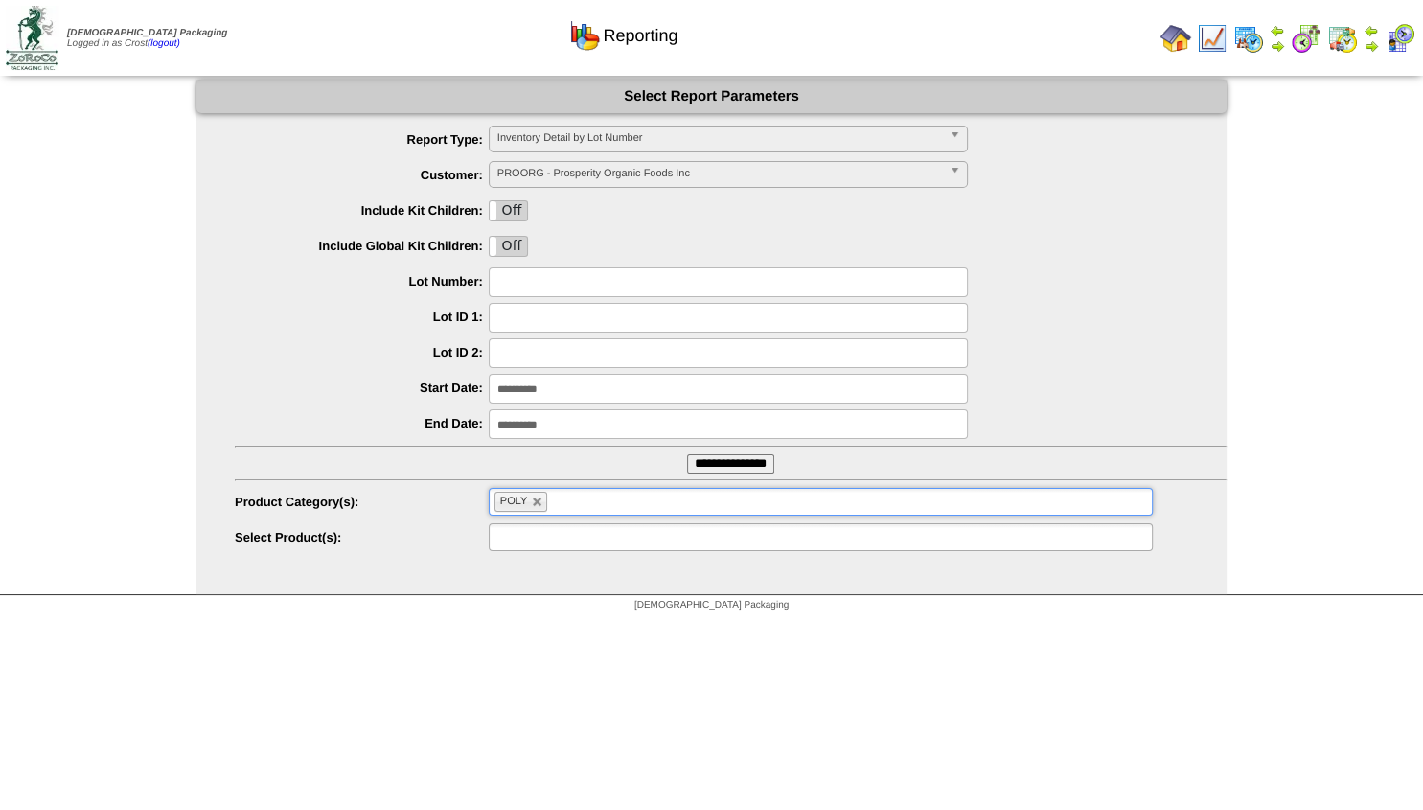
click at [532, 536] on input "text" at bounding box center [556, 537] width 123 height 24
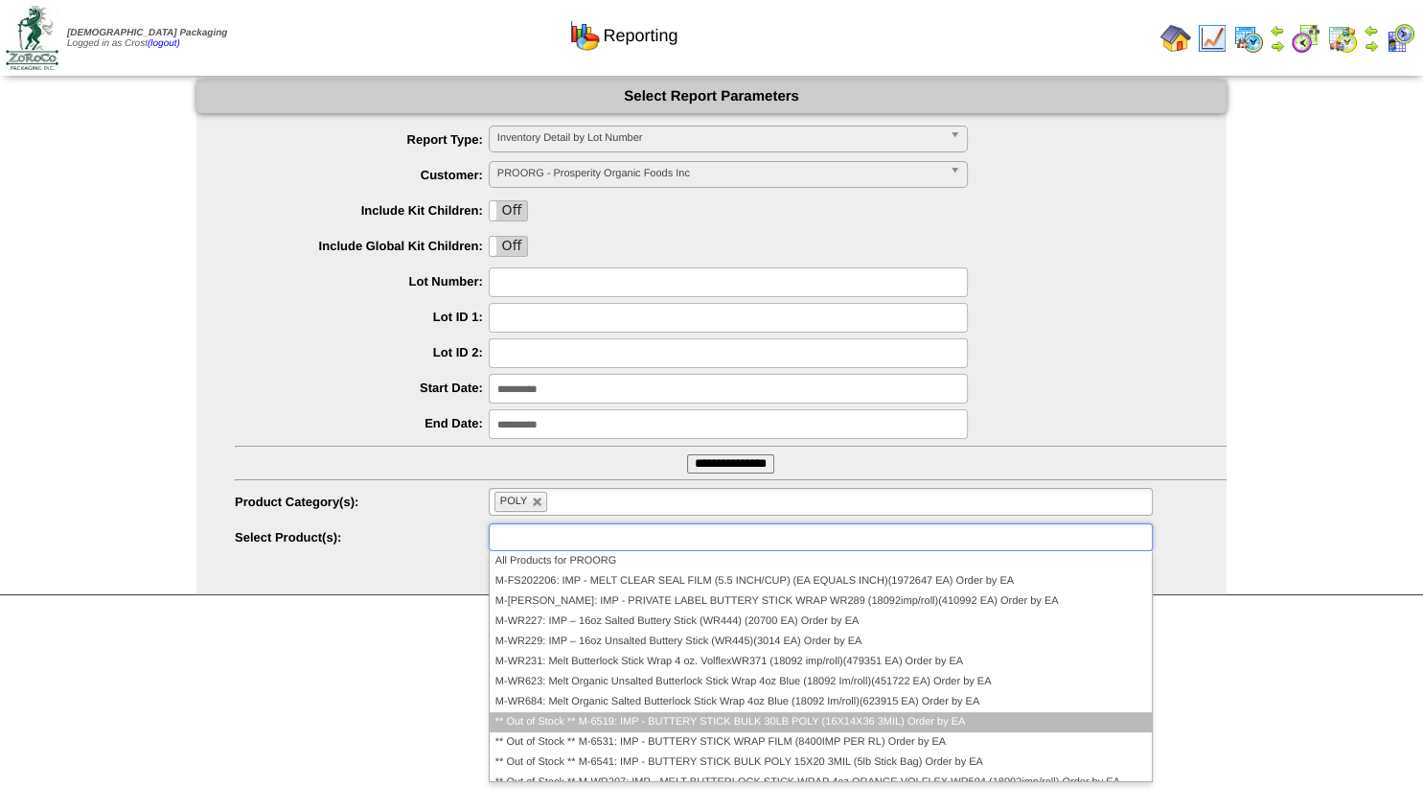
click at [818, 728] on li "** Out of Stock ** M-6519: IMP - BUTTERY STICK BULK 30LB POLY (16X14X36 3MIL) O…" at bounding box center [821, 722] width 662 height 20
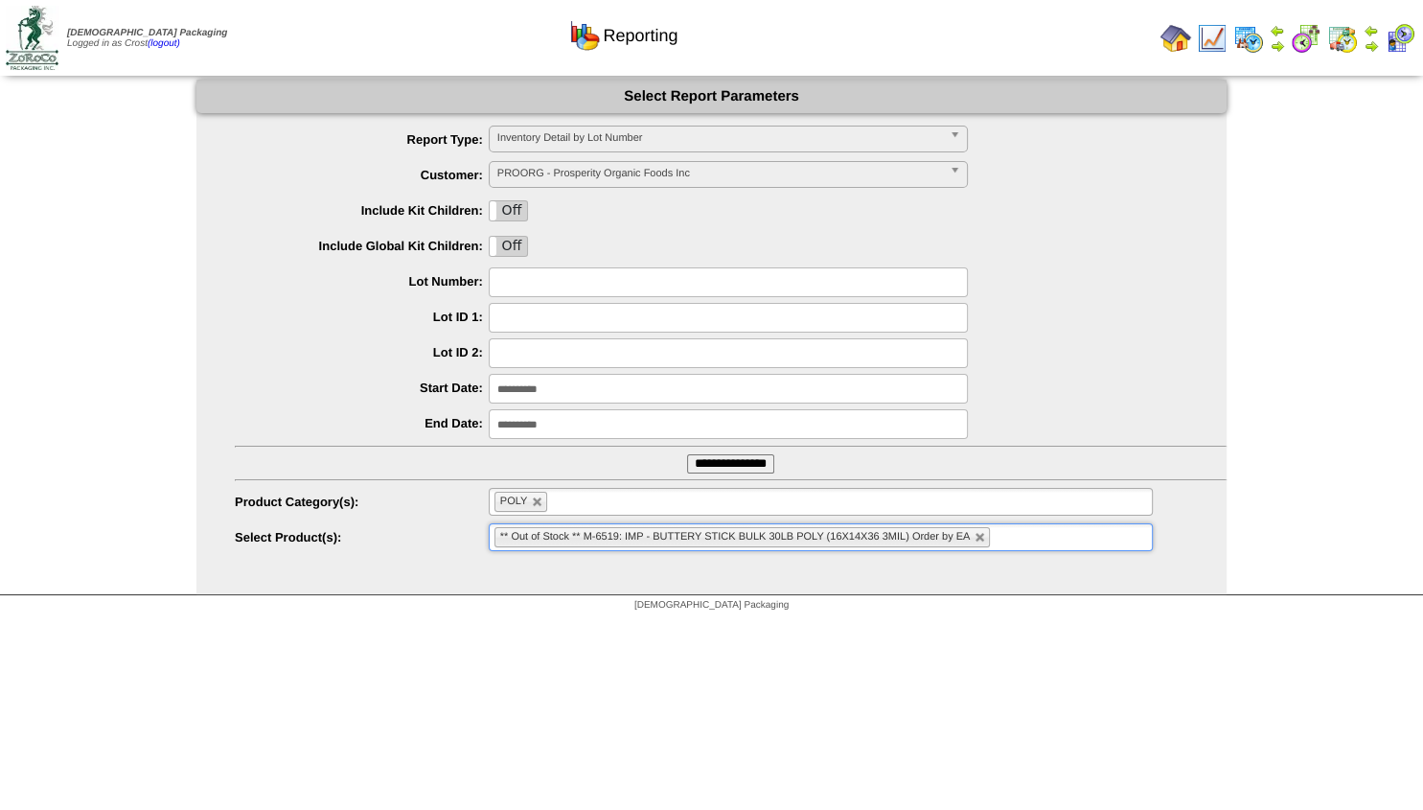
click at [1039, 543] on ul "** Out of Stock ** M-6519: IMP - BUTTERY STICK BULK 30LB POLY (16X14X36 3MIL) O…" at bounding box center [821, 537] width 664 height 28
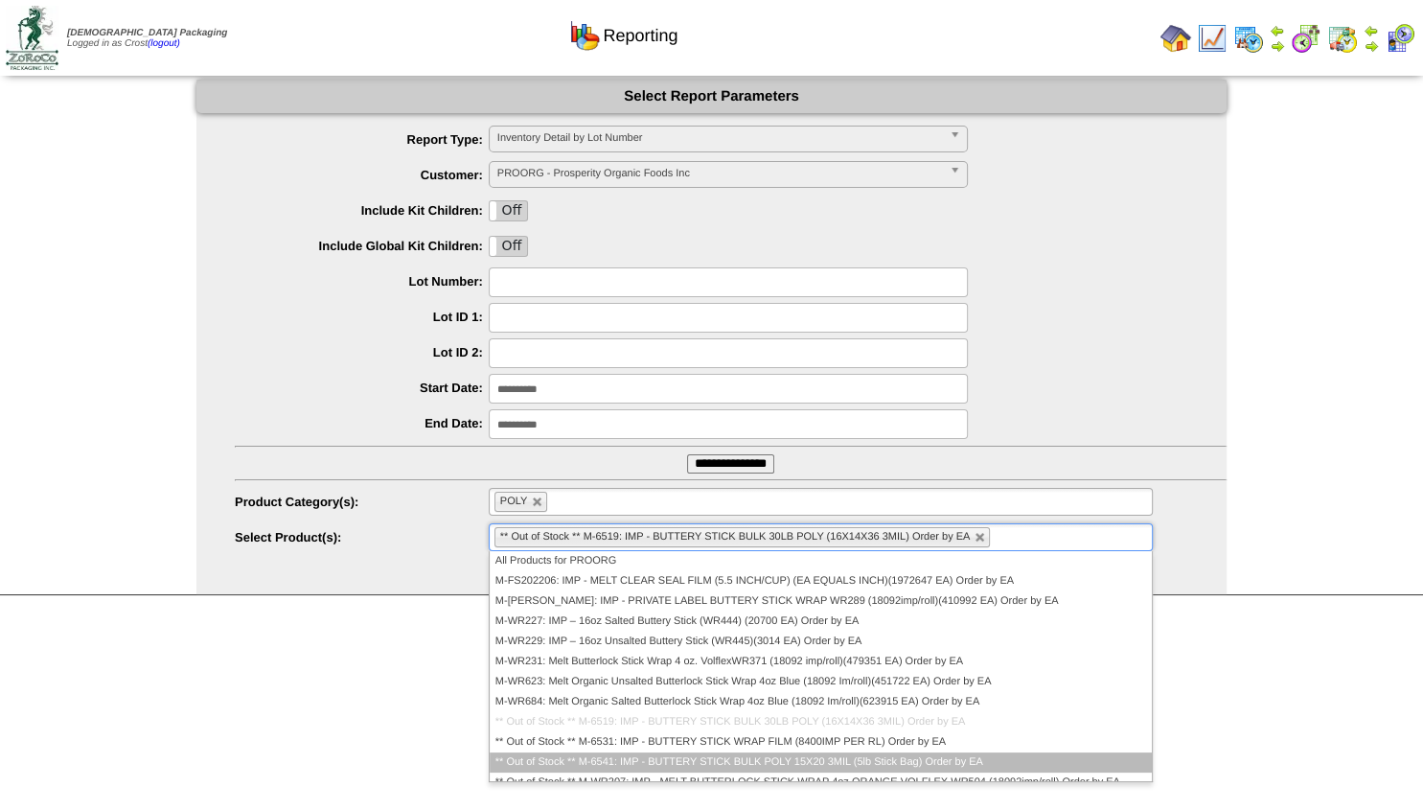
click at [702, 757] on li "** Out of Stock ** M-6541: IMP - BUTTERY STICK BULK POLY 15X20 3MIL (5lb Stick …" at bounding box center [821, 762] width 662 height 20
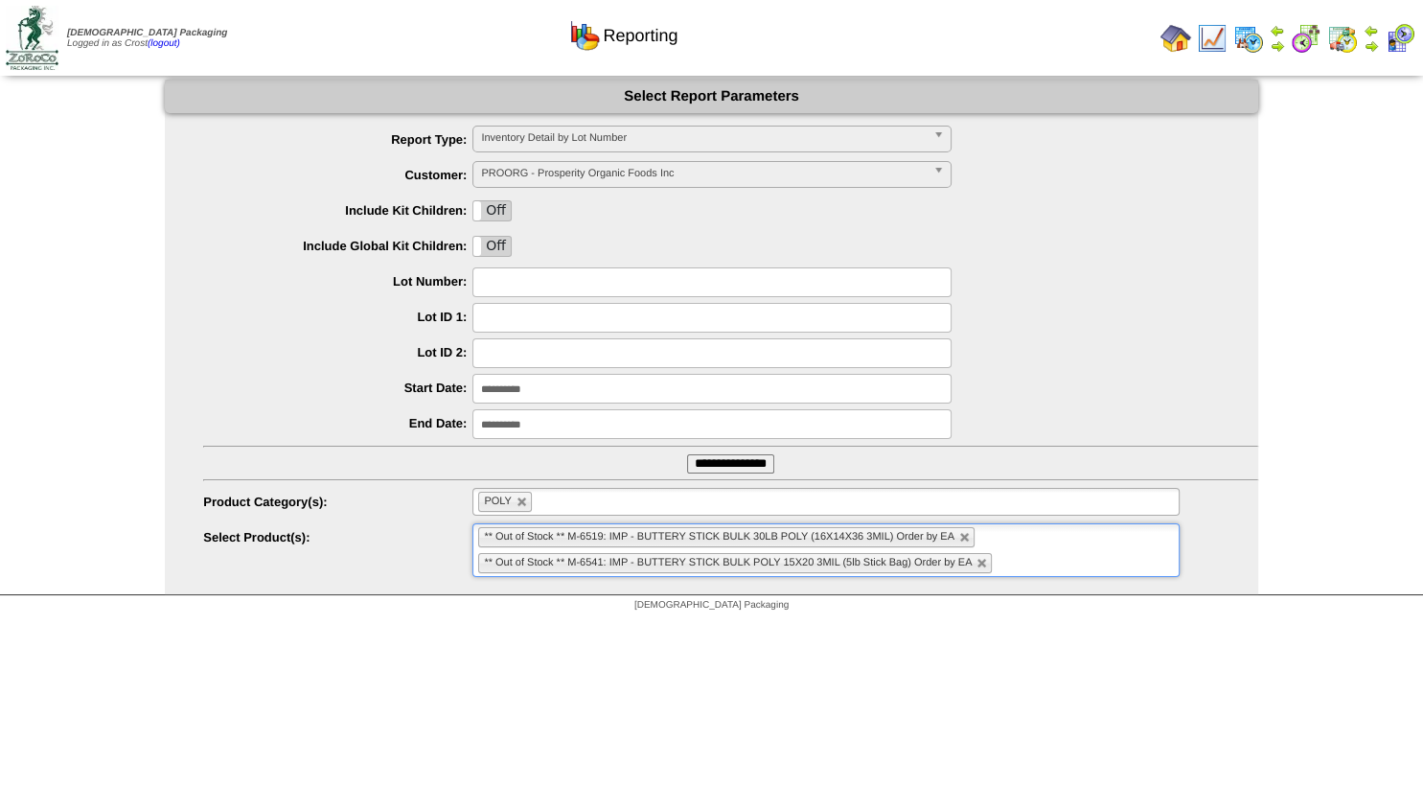
click at [721, 467] on input "**********" at bounding box center [730, 463] width 87 height 19
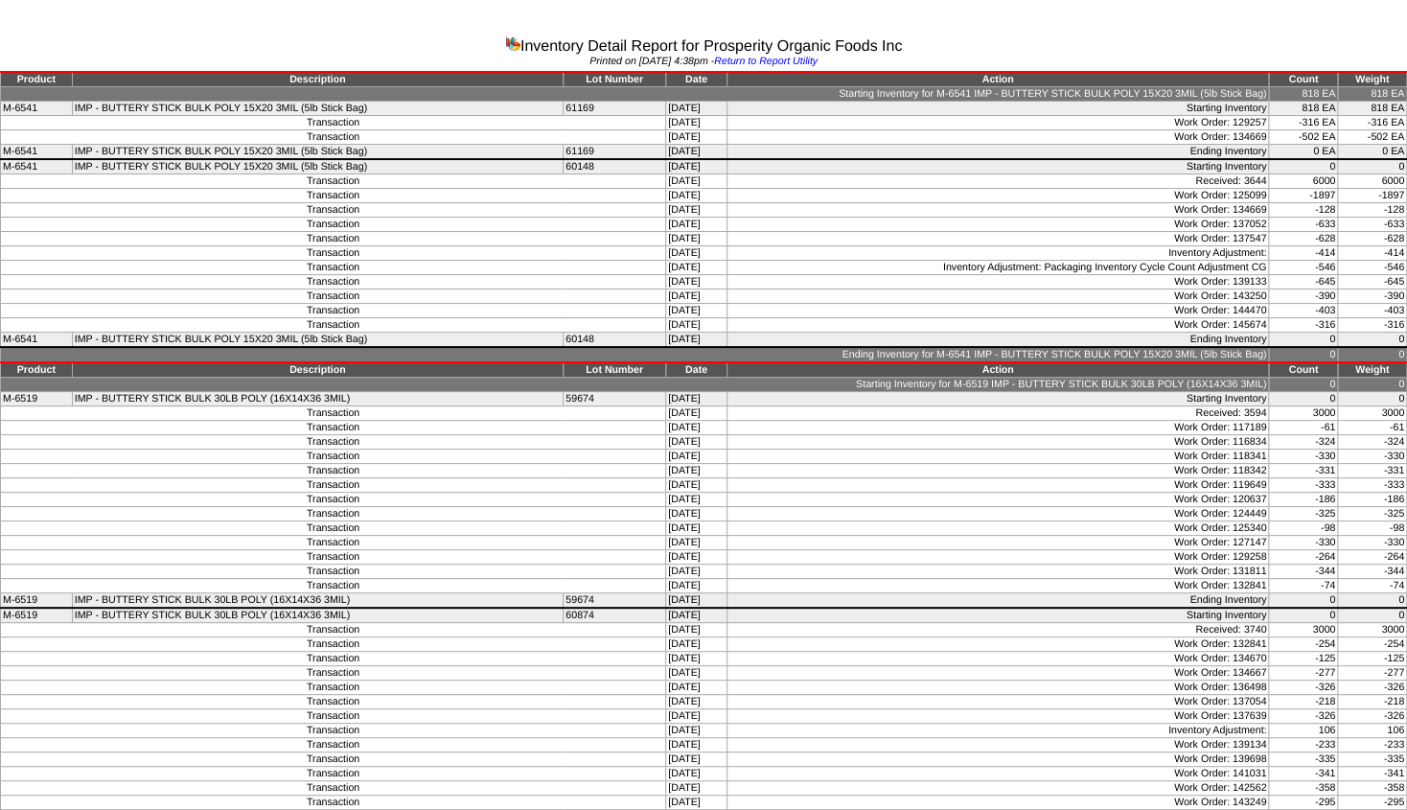
drag, startPoint x: 719, startPoint y: 264, endPoint x: 611, endPoint y: 277, distance: 109.1
click at [611, 277] on tbody "Product Description Lot Number Date Action Count Weight Starting Inventory for …" at bounding box center [704, 521] width 1406 height 898
click at [889, 273] on td "Inventory Adjustment: Packaging Inventory Cycle Count Adjustment CG" at bounding box center [998, 268] width 543 height 14
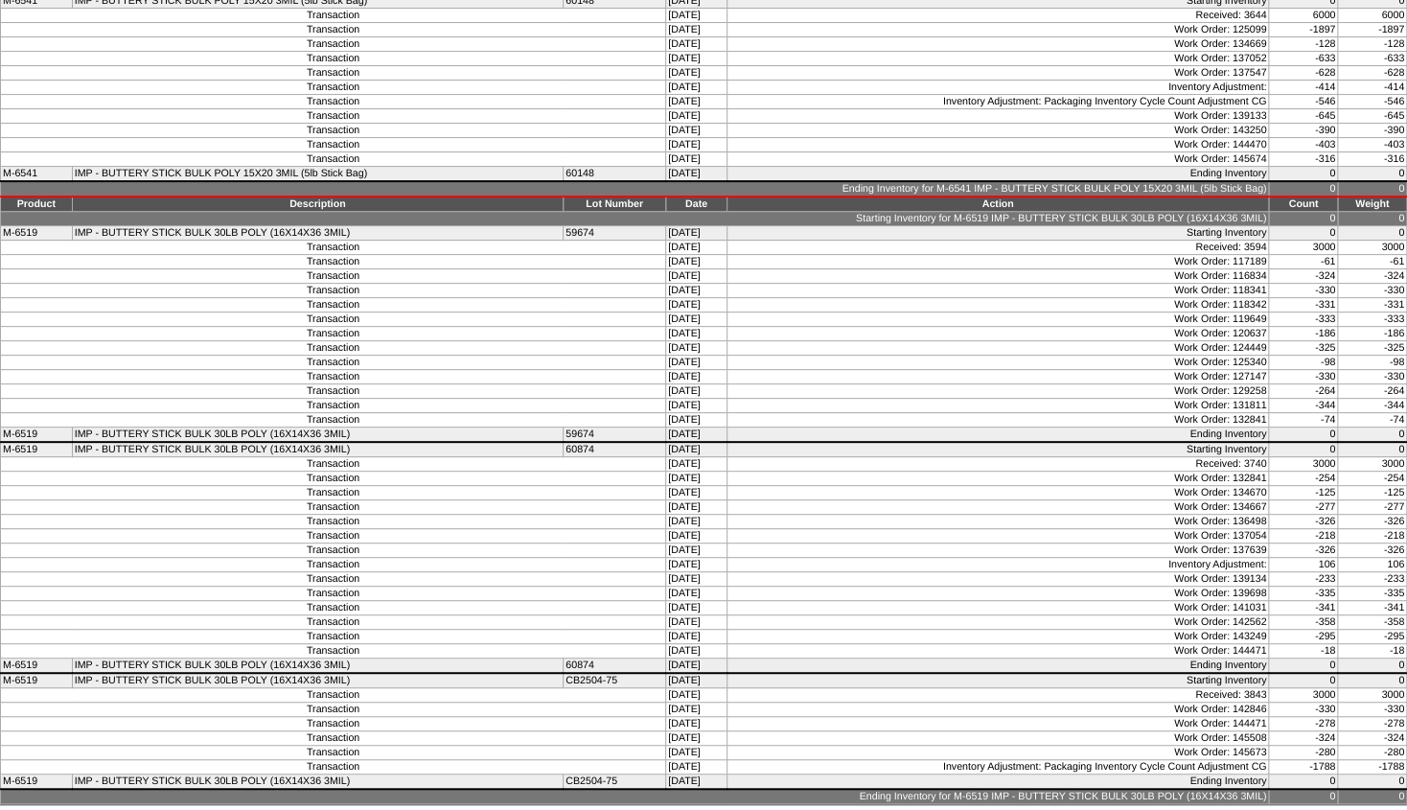
scroll to position [177, 0]
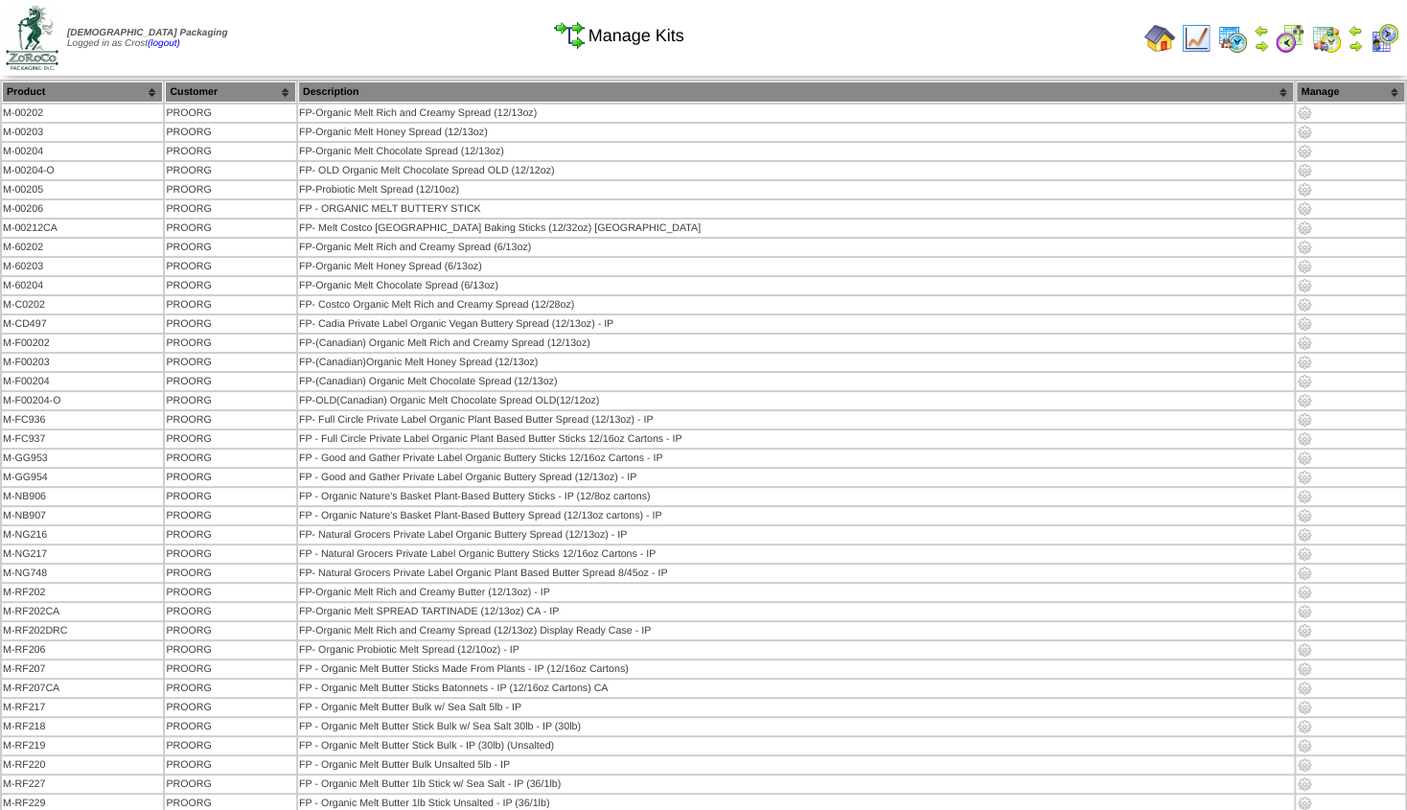
click at [1161, 36] on img at bounding box center [1159, 38] width 31 height 31
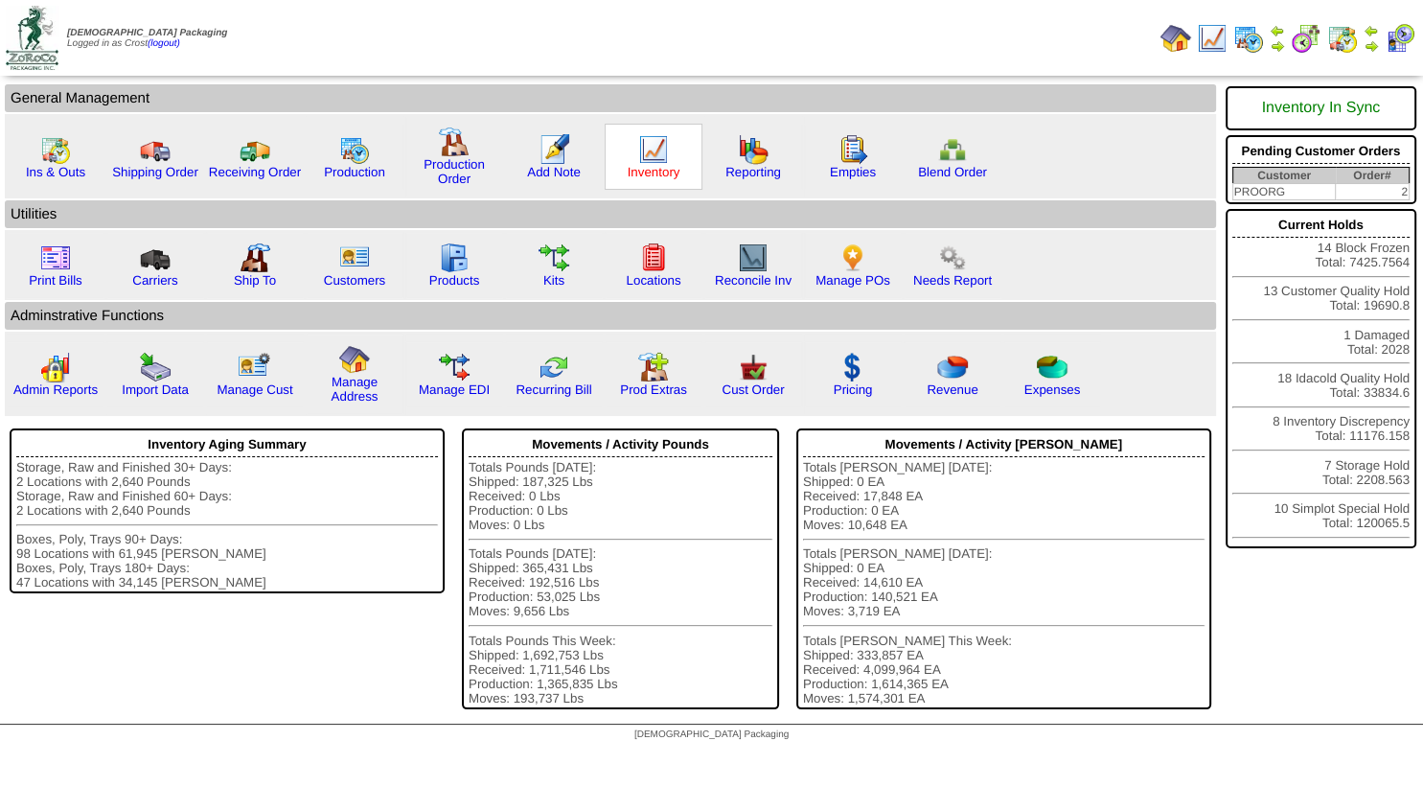
click at [668, 169] on link "Inventory" at bounding box center [654, 172] width 53 height 14
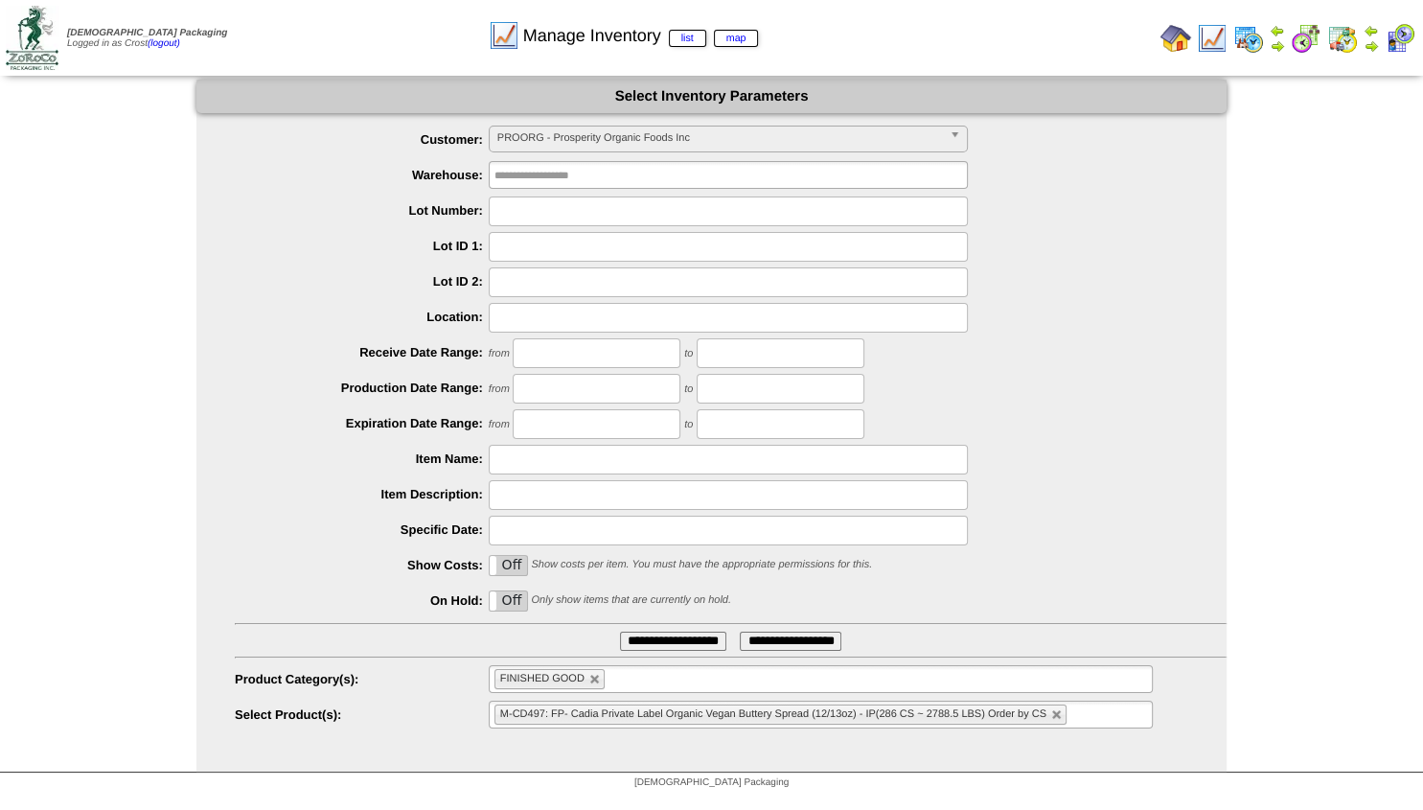
click at [567, 131] on span "PROORG - Prosperity Organic Foods Inc" at bounding box center [719, 138] width 445 height 23
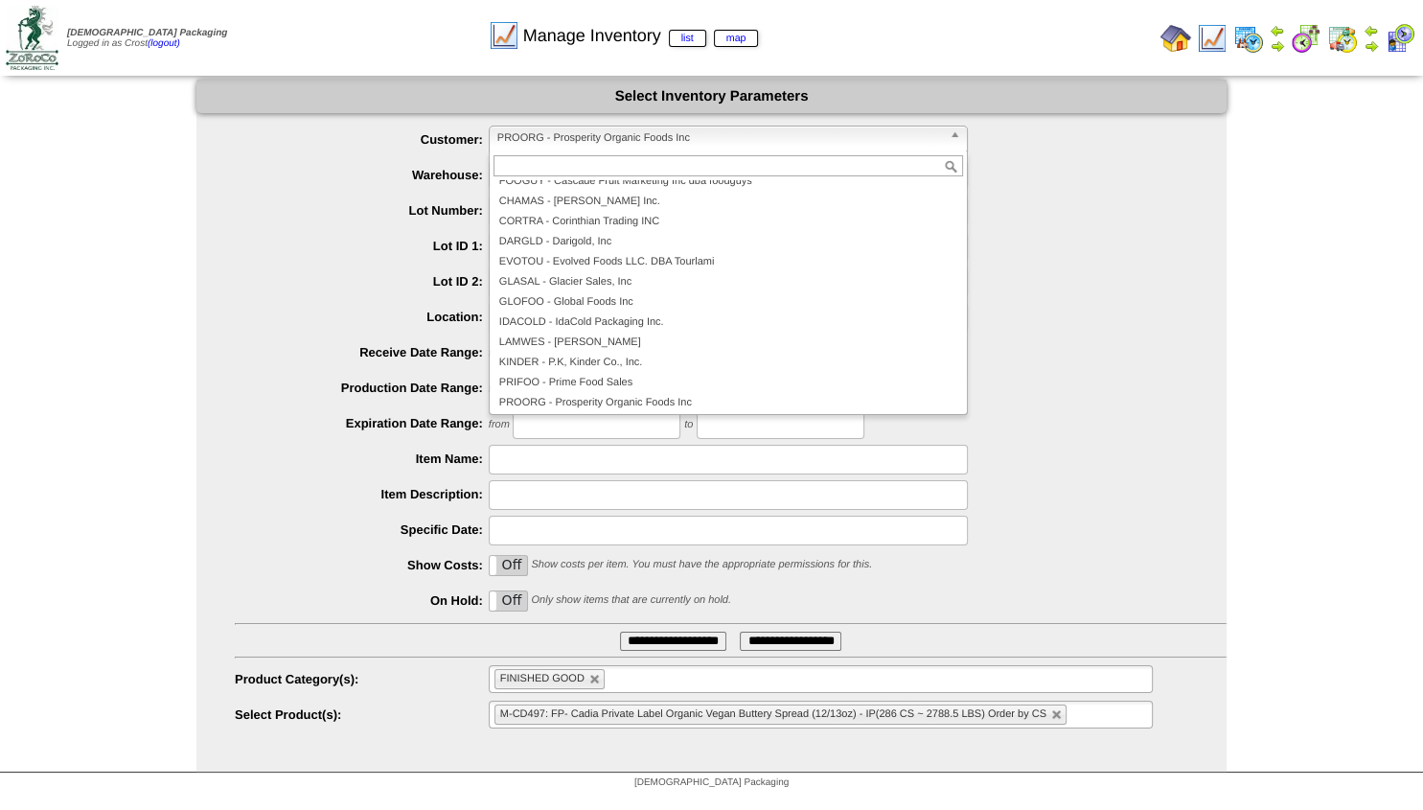
scroll to position [106, 0]
click at [597, 215] on li "CHAMAS - [PERSON_NAME] Inc." at bounding box center [729, 205] width 470 height 20
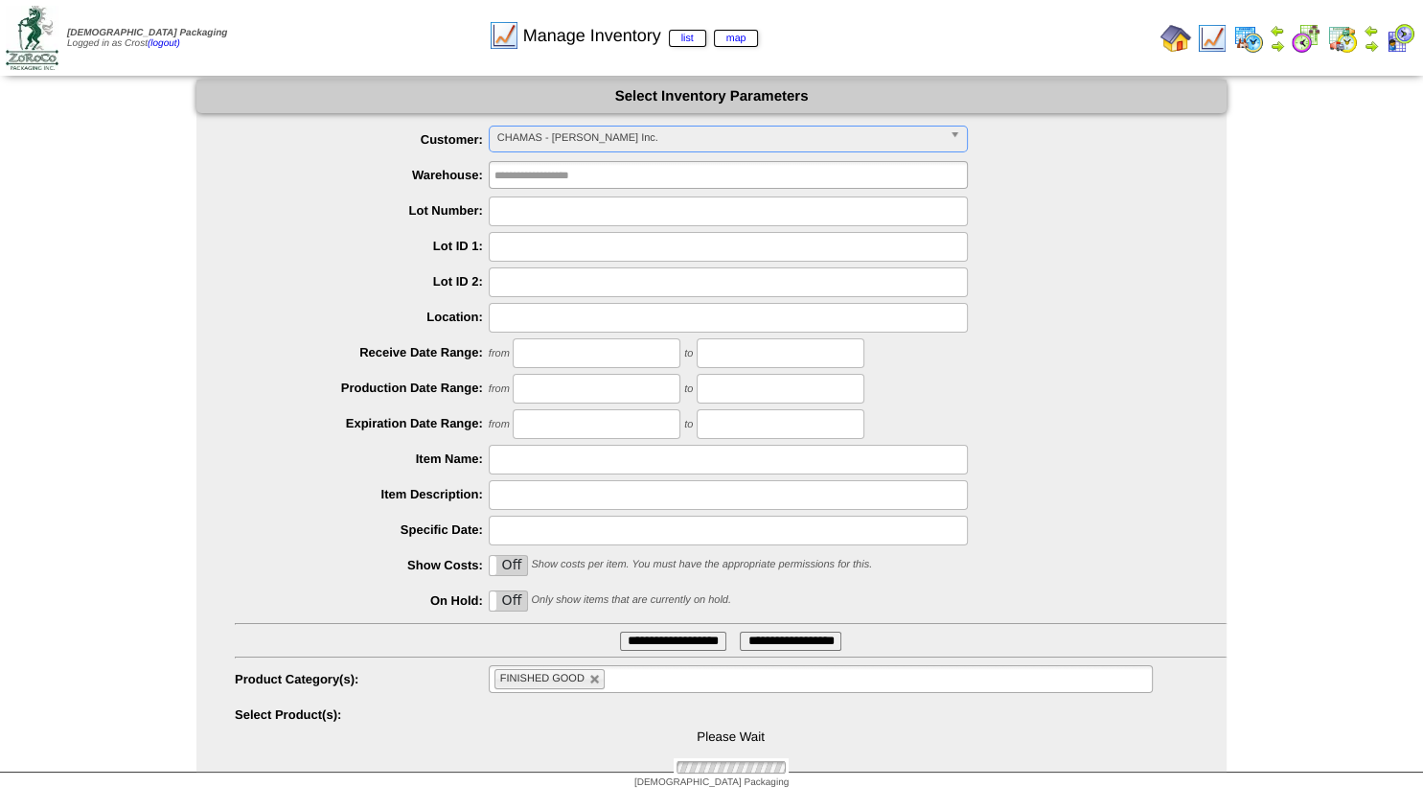
click at [585, 144] on span "CHAMAS - [PERSON_NAME] Inc." at bounding box center [719, 138] width 445 height 23
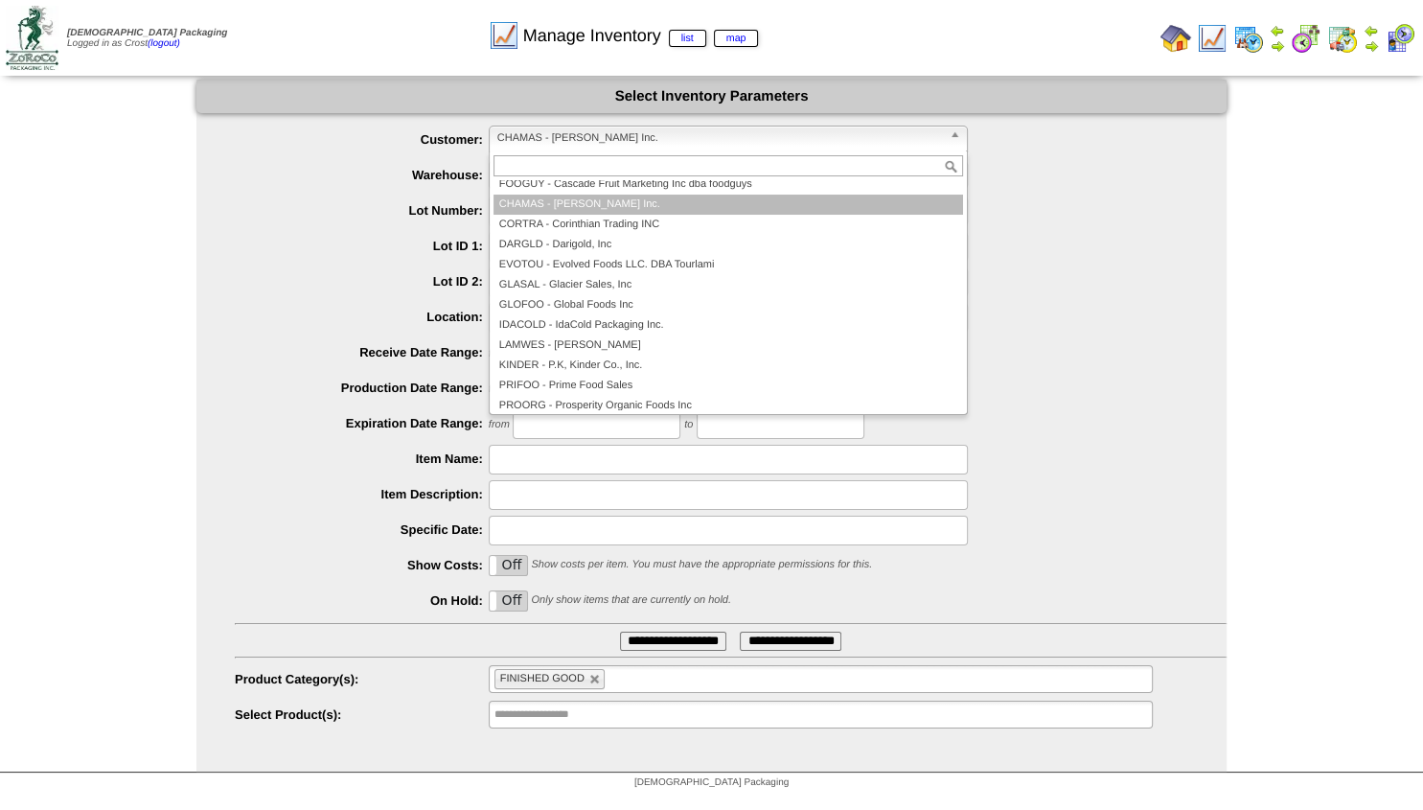
scroll to position [100, 0]
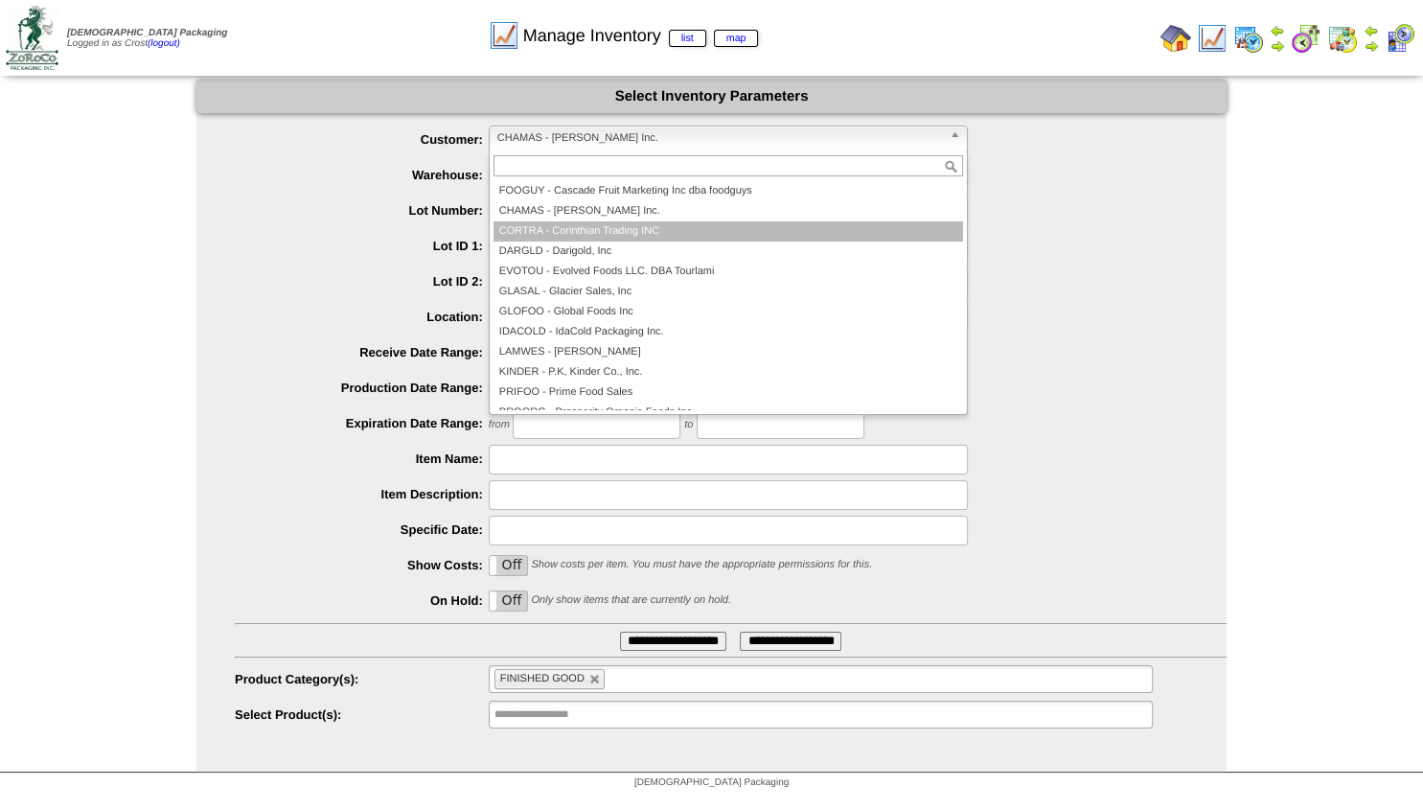
click at [574, 222] on li "CORTRA - Corinthian Trading INC" at bounding box center [729, 231] width 470 height 20
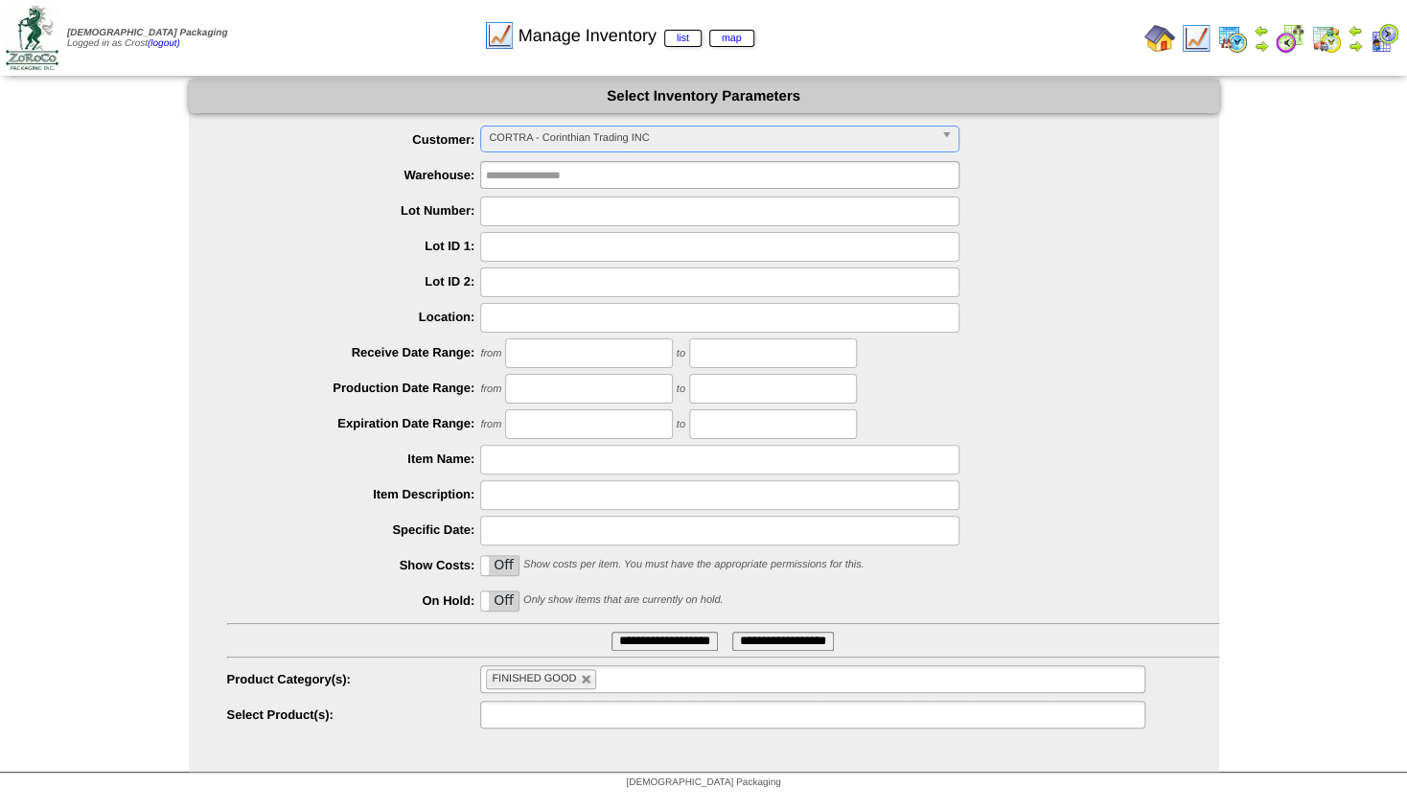
click at [562, 711] on input "text" at bounding box center [547, 715] width 123 height 24
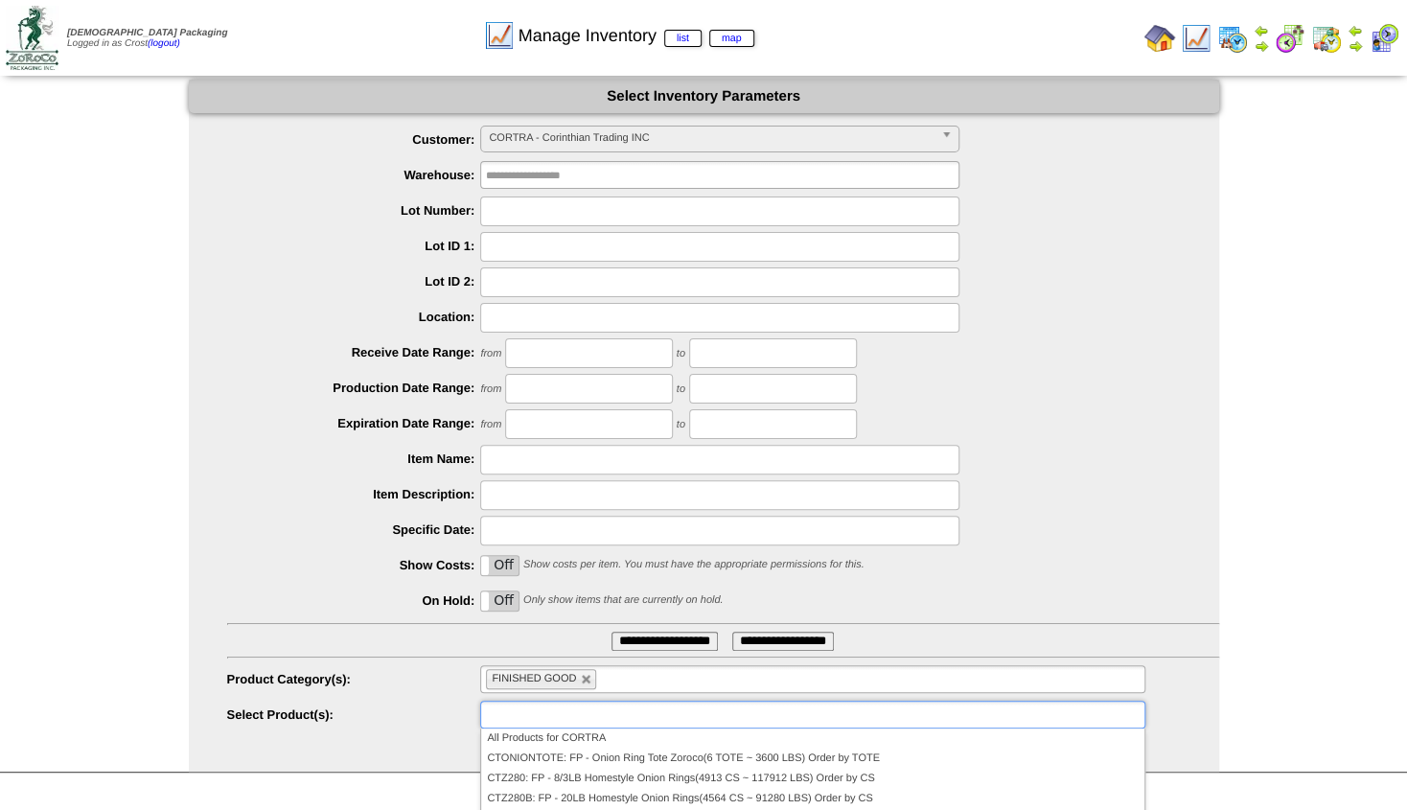
type input "**********"
